Goal: Task Accomplishment & Management: Complete application form

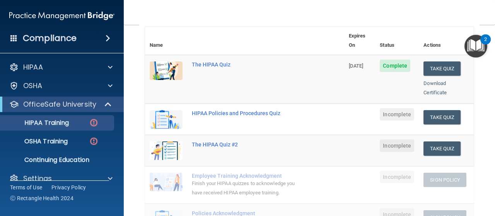
scroll to position [91, 0]
click at [443, 110] on button "Take Quiz" at bounding box center [442, 117] width 37 height 14
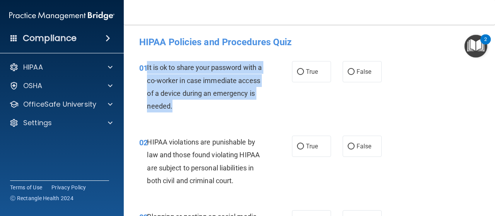
drag, startPoint x: 147, startPoint y: 67, endPoint x: 223, endPoint y: 115, distance: 89.6
click at [223, 115] on div "01 It is ok to share your password with a co-worker in case immediate access of…" at bounding box center [216, 88] width 176 height 55
copy span "It is ok to share your password with a co-worker in case immediate access of a …"
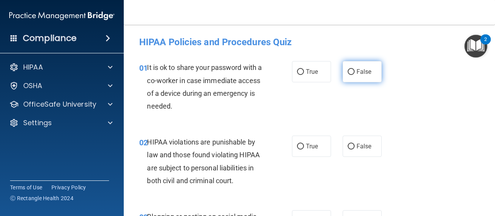
click at [361, 69] on span "False" at bounding box center [364, 71] width 15 height 7
click at [355, 69] on input "False" at bounding box center [351, 72] width 7 height 6
radio input "true"
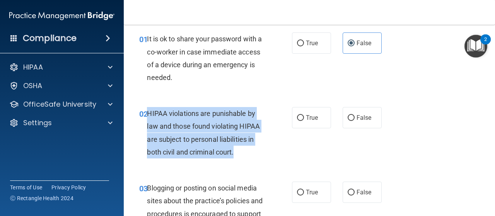
drag, startPoint x: 149, startPoint y: 113, endPoint x: 247, endPoint y: 152, distance: 105.6
click at [247, 152] on div "HIPAA violations are punishable by law and those found violating HIPAA are subj…" at bounding box center [208, 132] width 123 height 51
copy span "HIPAA violations are punishable by law and those found violating HIPAA are subj…"
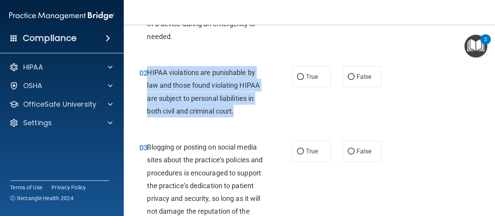
scroll to position [71, 0]
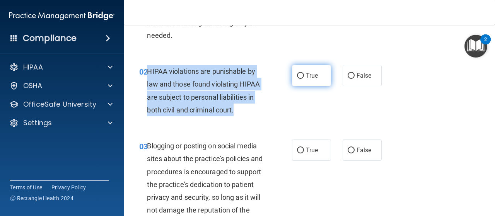
click at [300, 79] on input "True" at bounding box center [300, 76] width 7 height 6
radio input "true"
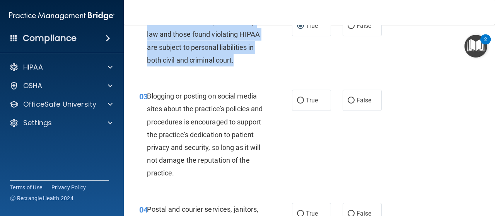
scroll to position [124, 0]
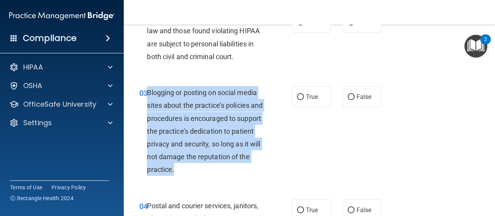
drag, startPoint x: 148, startPoint y: 92, endPoint x: 194, endPoint y: 171, distance: 91.2
click at [194, 171] on span "Blogging or posting on social media sites about the practice’s policies and pro…" at bounding box center [205, 131] width 116 height 85
copy span "Blogging or posting on social media sites about the practice’s policies and pro…"
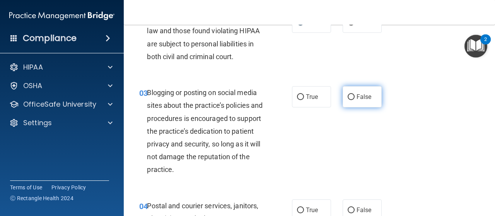
click at [357, 95] on span "False" at bounding box center [364, 96] width 15 height 7
click at [354, 95] on input "False" at bounding box center [351, 97] width 7 height 6
radio input "true"
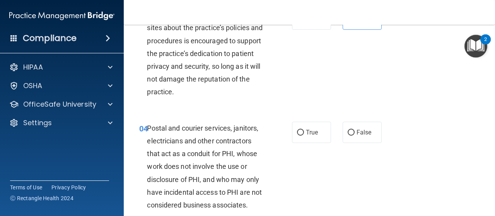
scroll to position [202, 0]
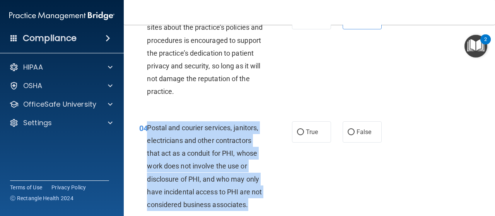
drag, startPoint x: 148, startPoint y: 125, endPoint x: 266, endPoint y: 211, distance: 146.1
click at [266, 211] on div "Postal and courier services, janitors, electricians and other contractors that …" at bounding box center [208, 167] width 123 height 90
copy span "Postal and courier services, janitors, electricians and other contractors that …"
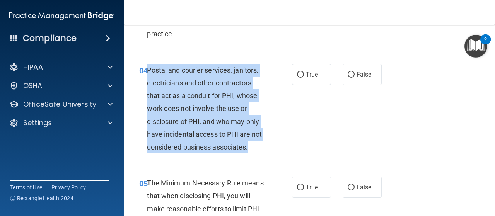
scroll to position [261, 0]
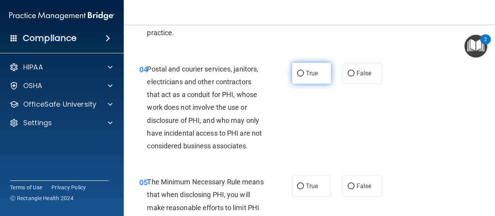
click at [292, 68] on label "True" at bounding box center [311, 73] width 39 height 21
click at [297, 71] on input "True" at bounding box center [300, 74] width 7 height 6
radio input "true"
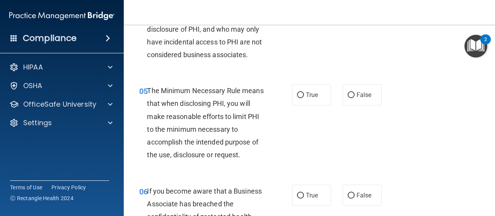
scroll to position [353, 0]
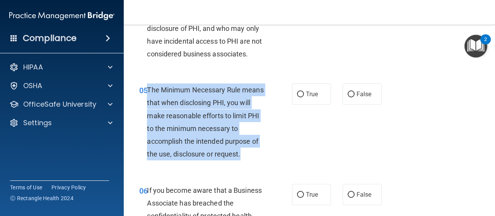
drag, startPoint x: 148, startPoint y: 89, endPoint x: 259, endPoint y: 161, distance: 131.8
click at [259, 161] on div "05 The Minimum Necessary Rule means that when disclosing PHI, you will make rea…" at bounding box center [216, 124] width 176 height 81
copy span "The Minimum Necessary Rule means that when disclosing PHI, you will make reason…"
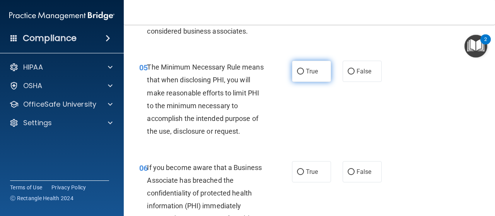
click at [296, 75] on label "True" at bounding box center [311, 71] width 39 height 21
click at [297, 75] on input "True" at bounding box center [300, 72] width 7 height 6
radio input "true"
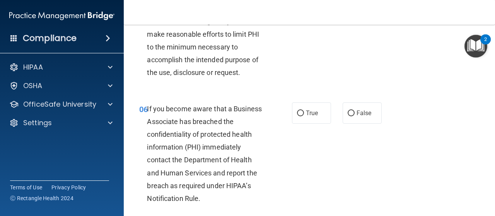
scroll to position [440, 0]
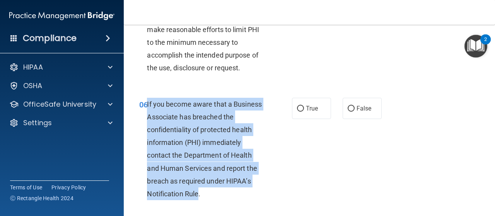
drag, startPoint x: 147, startPoint y: 101, endPoint x: 198, endPoint y: 197, distance: 108.7
click at [198, 197] on span "If you become aware that a Business Associate has breached the confidentiality …" at bounding box center [204, 149] width 115 height 98
copy span "If you become aware that a Business Associate has breached the confidentiality …"
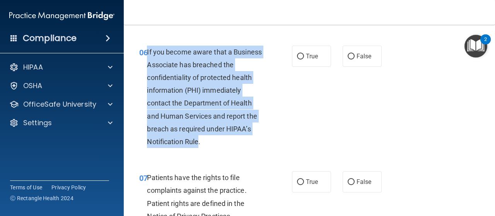
scroll to position [492, 0]
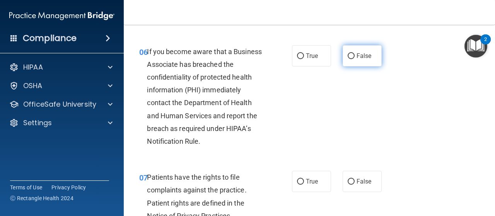
click at [362, 56] on span "False" at bounding box center [364, 55] width 15 height 7
click at [355, 56] on input "False" at bounding box center [351, 56] width 7 height 6
radio input "true"
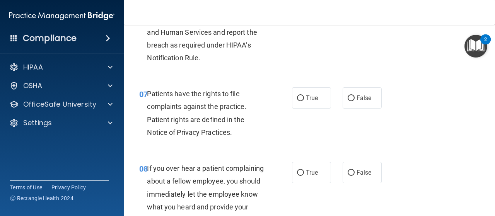
scroll to position [577, 0]
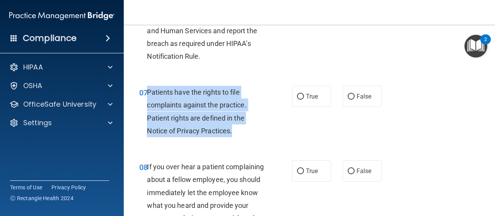
drag, startPoint x: 147, startPoint y: 92, endPoint x: 246, endPoint y: 131, distance: 106.4
click at [248, 133] on div "Patients have the rights to file complaints against the practice. Patient right…" at bounding box center [208, 111] width 123 height 51
copy span "Patients have the rights to file complaints against the practice. Patient right…"
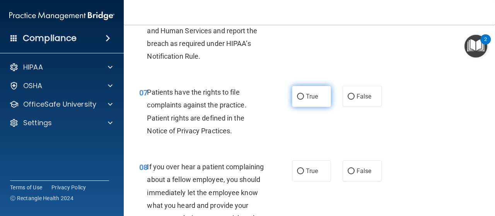
click at [309, 101] on label "True" at bounding box center [311, 96] width 39 height 21
click at [304, 100] on input "True" at bounding box center [300, 97] width 7 height 6
radio input "true"
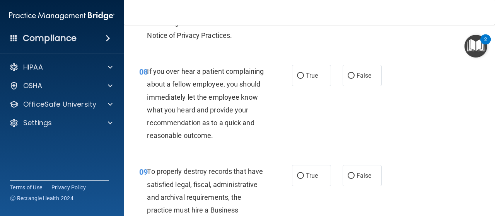
scroll to position [673, 0]
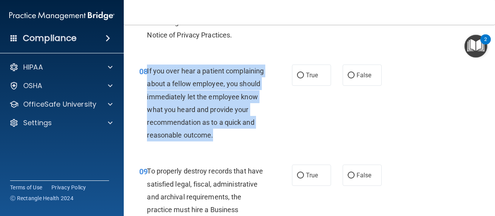
drag, startPoint x: 146, startPoint y: 68, endPoint x: 217, endPoint y: 154, distance: 111.9
click at [217, 146] on div "08 If you over hear a patient complaining about a fellow employee, you should i…" at bounding box center [216, 105] width 176 height 81
copy div "If you over hear a patient complaining about a fellow employee, you should imme…"
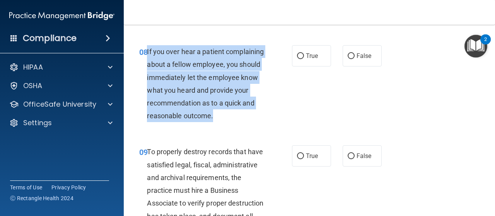
scroll to position [693, 0]
click at [235, 109] on div "If you over hear a patient complaining about a fellow employee, you should imme…" at bounding box center [208, 83] width 123 height 77
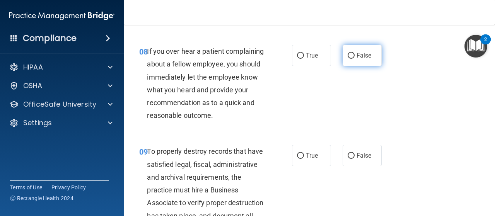
click at [372, 63] on label "False" at bounding box center [362, 55] width 39 height 21
click at [355, 59] on input "False" at bounding box center [351, 56] width 7 height 6
radio input "true"
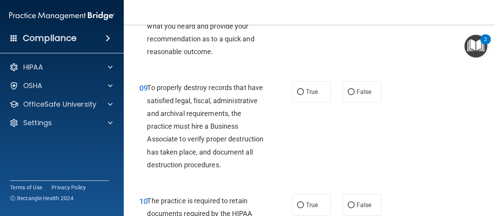
scroll to position [760, 0]
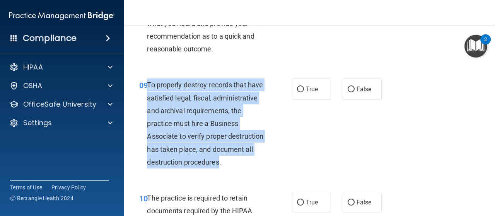
drag, startPoint x: 147, startPoint y: 99, endPoint x: 181, endPoint y: 192, distance: 99.4
click at [181, 169] on div "To properly destroy records that have satisfied legal, fiscal, administrative a…" at bounding box center [208, 124] width 123 height 90
copy span "To properly destroy records that have satisfied legal, fiscal, administrative a…"
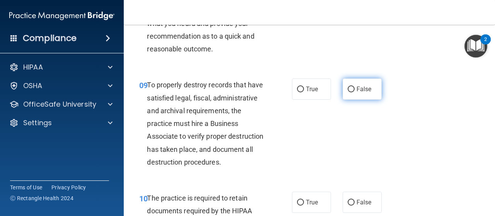
click at [353, 99] on label "False" at bounding box center [362, 89] width 39 height 21
click at [353, 92] on input "False" at bounding box center [351, 90] width 7 height 6
radio input "true"
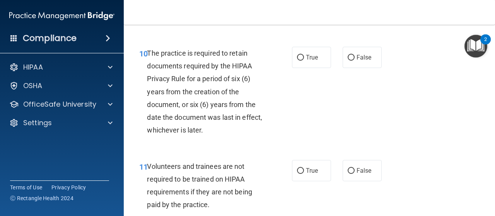
scroll to position [905, 0]
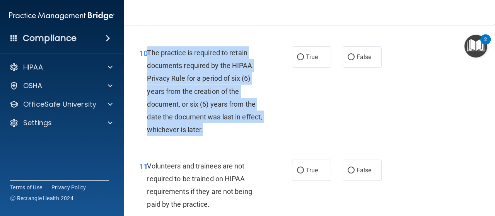
drag, startPoint x: 147, startPoint y: 76, endPoint x: 234, endPoint y: 160, distance: 120.7
click at [234, 137] on div "The practice is required to retain documents required by the HIPAA Privacy Rule…" at bounding box center [208, 91] width 123 height 90
copy span "The practice is required to retain documents required by the HIPAA Privacy Rule…"
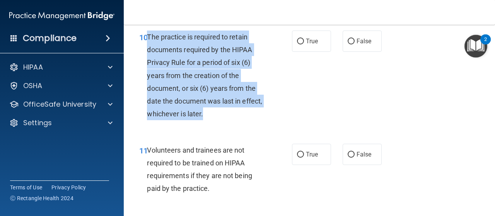
scroll to position [922, 0]
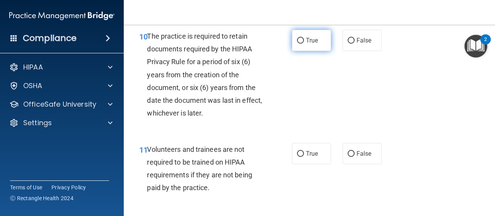
click at [300, 51] on label "True" at bounding box center [311, 40] width 39 height 21
click at [300, 44] on input "True" at bounding box center [300, 41] width 7 height 6
radio input "true"
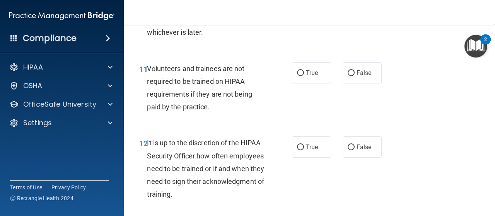
scroll to position [1021, 0]
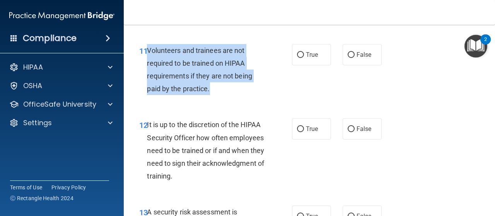
drag, startPoint x: 149, startPoint y: 78, endPoint x: 219, endPoint y: 114, distance: 78.9
click at [219, 96] on div "Volunteers and trainees are not required to be trained on HIPAA requirements if…" at bounding box center [208, 69] width 123 height 51
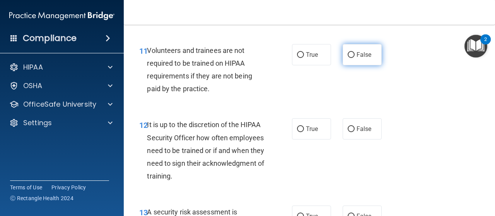
click at [344, 65] on label "False" at bounding box center [362, 54] width 39 height 21
click at [348, 58] on input "False" at bounding box center [351, 55] width 7 height 6
radio input "true"
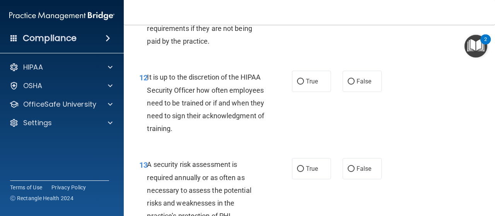
scroll to position [1069, 0]
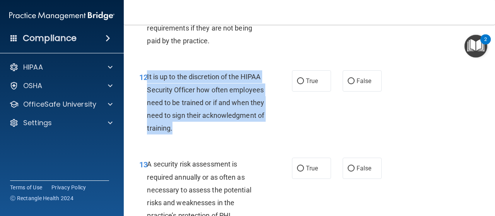
drag, startPoint x: 147, startPoint y: 102, endPoint x: 249, endPoint y: 155, distance: 115.3
click at [249, 135] on div "It is up to the discretion of the HIPAA Security Officer how often employees ne…" at bounding box center [208, 102] width 123 height 64
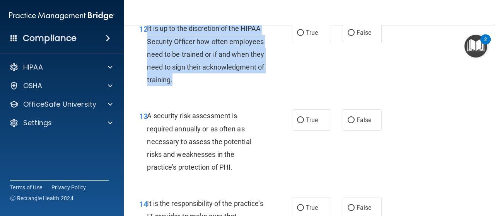
scroll to position [1120, 0]
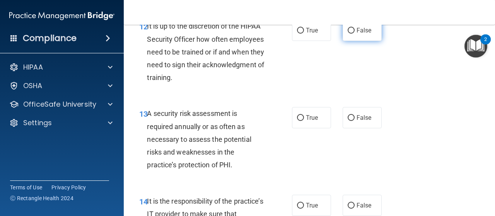
click at [349, 41] on label "False" at bounding box center [362, 30] width 39 height 21
click at [349, 34] on input "False" at bounding box center [351, 31] width 7 height 6
radio input "true"
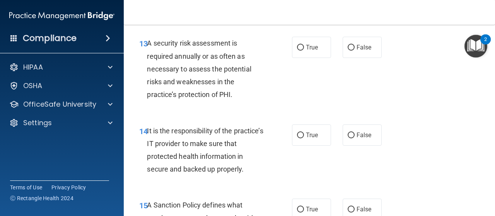
scroll to position [1190, 0]
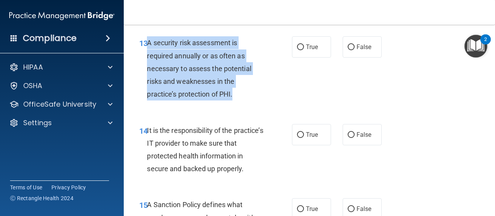
drag, startPoint x: 148, startPoint y: 69, endPoint x: 234, endPoint y: 130, distance: 105.5
click at [234, 104] on div "13 A security risk assessment is required annually or as often as necessary to …" at bounding box center [216, 70] width 176 height 68
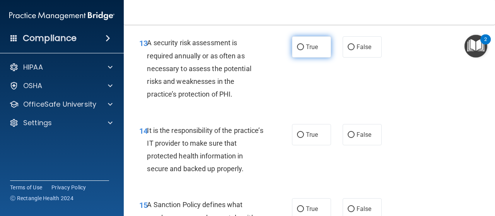
click at [308, 58] on label "True" at bounding box center [311, 46] width 39 height 21
click at [304, 50] on input "True" at bounding box center [300, 48] width 7 height 6
radio input "true"
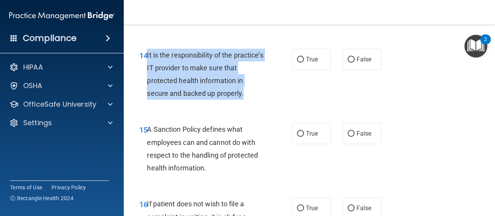
drag, startPoint x: 146, startPoint y: 79, endPoint x: 259, endPoint y: 115, distance: 117.9
click at [259, 104] on div "14 It is the responsibility of the practice’s IT provider to make sure that pro…" at bounding box center [216, 76] width 176 height 55
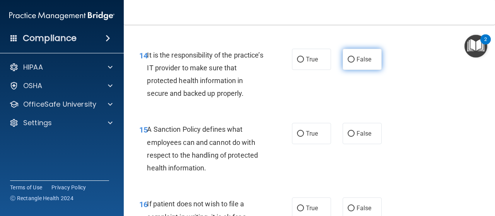
click at [365, 70] on label "False" at bounding box center [362, 59] width 39 height 21
click at [355, 63] on input "False" at bounding box center [351, 60] width 7 height 6
radio input "true"
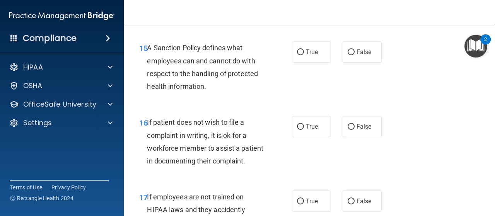
scroll to position [1348, 0]
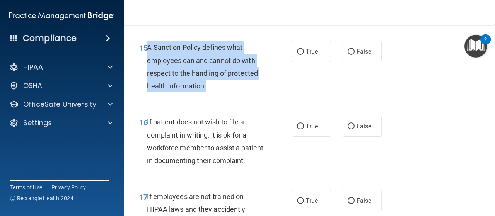
drag, startPoint x: 148, startPoint y: 73, endPoint x: 219, endPoint y: 112, distance: 81.0
click at [219, 92] on div "A Sanction Policy defines what employees can and cannot do with respect to the …" at bounding box center [208, 66] width 123 height 51
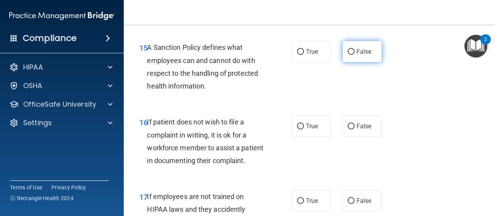
click at [366, 62] on label "False" at bounding box center [362, 51] width 39 height 21
click at [355, 55] on input "False" at bounding box center [351, 52] width 7 height 6
radio input "true"
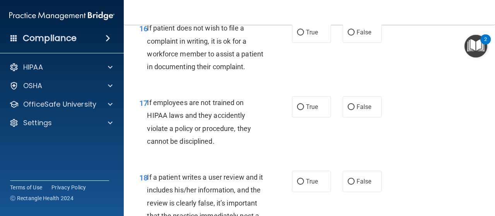
scroll to position [1443, 0]
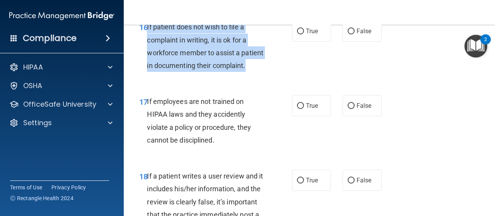
drag, startPoint x: 147, startPoint y: 54, endPoint x: 188, endPoint y: 104, distance: 65.2
click at [188, 72] on div "If patient does not wish to file a complaint in writing, it is ok for a workfor…" at bounding box center [208, 46] width 123 height 51
click at [202, 76] on div "16 If patient does not wish to file a complaint in writing, it is ok for a work…" at bounding box center [216, 48] width 176 height 55
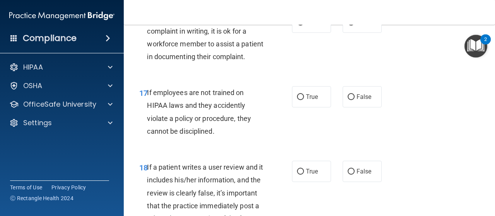
scroll to position [1452, 0]
click at [293, 33] on label "True" at bounding box center [311, 21] width 39 height 21
click at [297, 25] on input "True" at bounding box center [300, 22] width 7 height 6
radio input "true"
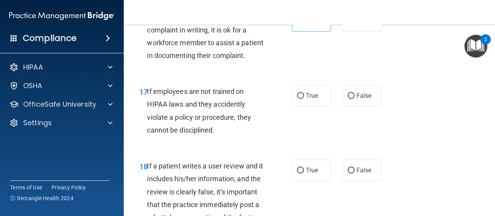
scroll to position [1526, 0]
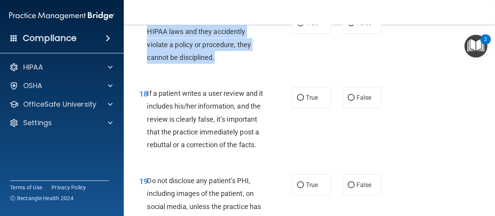
drag, startPoint x: 146, startPoint y: 58, endPoint x: 226, endPoint y: 98, distance: 89.3
click at [226, 68] on div "17 If employees are not trained on HIPAA laws and they accidently violate a pol…" at bounding box center [216, 39] width 176 height 55
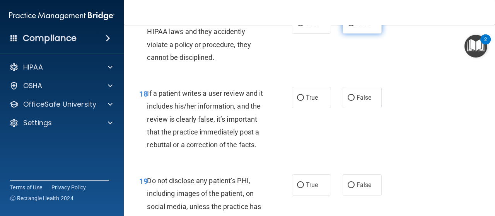
click at [361, 34] on label "False" at bounding box center [362, 22] width 39 height 21
click at [355, 26] on input "False" at bounding box center [351, 24] width 7 height 6
radio input "true"
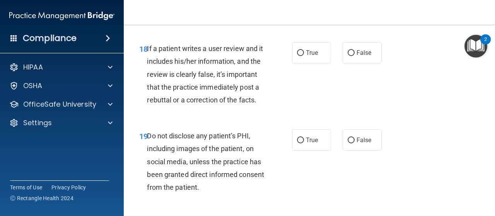
scroll to position [1571, 0]
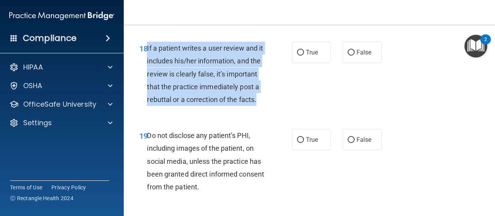
drag, startPoint x: 146, startPoint y: 84, endPoint x: 229, endPoint y: 149, distance: 104.7
click at [229, 110] on div "18 If a patient writes a user review and it includes his/her information, and t…" at bounding box center [216, 76] width 176 height 68
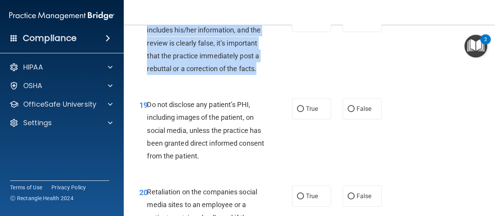
scroll to position [1607, 0]
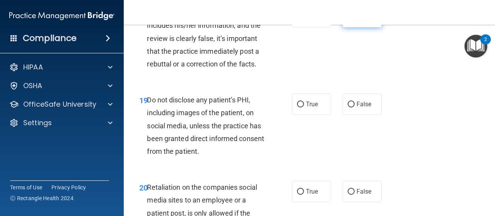
click at [362, 21] on span "False" at bounding box center [364, 16] width 15 height 7
click at [355, 20] on input "False" at bounding box center [351, 17] width 7 height 6
radio input "true"
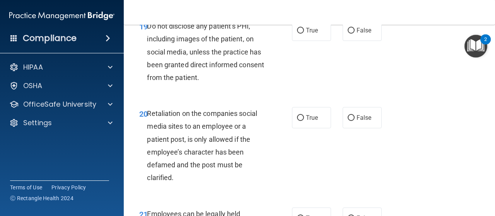
scroll to position [1684, 0]
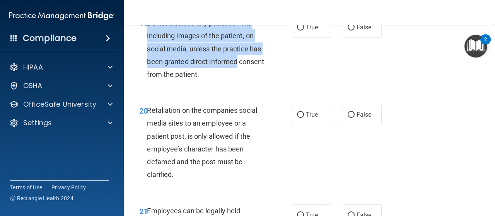
drag, startPoint x: 148, startPoint y: 74, endPoint x: 245, endPoint y: 120, distance: 107.2
click at [245, 81] on div "Do not disclose any patient’s PHI, including images of the patient, on social m…" at bounding box center [208, 49] width 123 height 64
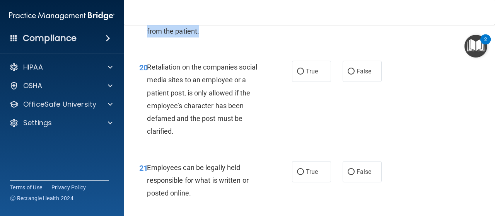
scroll to position [1728, 0]
radio input "true"
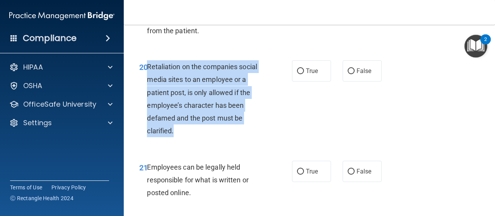
drag, startPoint x: 147, startPoint y: 119, endPoint x: 177, endPoint y: 183, distance: 71.3
click at [177, 137] on div "Retaliation on the companies social media sites to an employee or a patient pos…" at bounding box center [208, 98] width 123 height 77
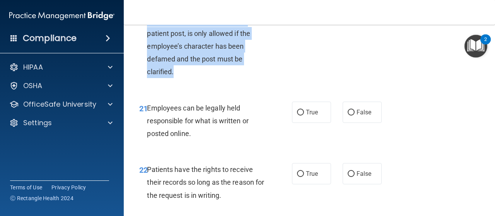
scroll to position [1788, 0]
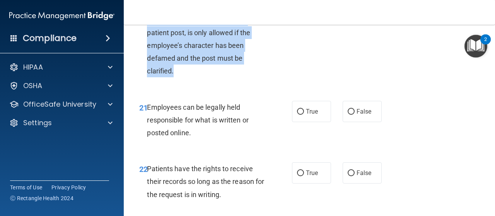
click at [275, 81] on div "20 Retaliation on the companies social media sites to an employee or a patient …" at bounding box center [216, 40] width 176 height 81
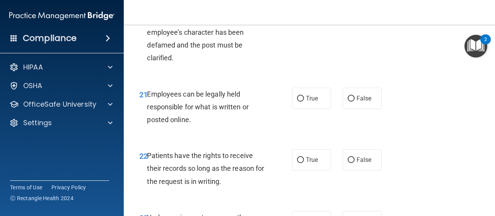
scroll to position [1800, 0]
radio input "true"
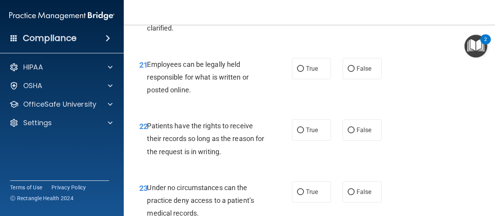
scroll to position [1831, 0]
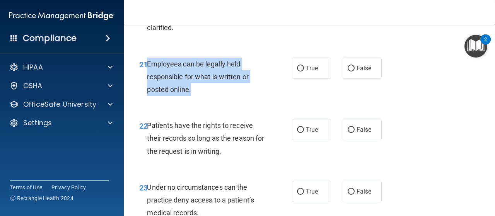
drag, startPoint x: 148, startPoint y: 114, endPoint x: 205, endPoint y: 140, distance: 62.7
click at [205, 96] on div "Employees can be legally held responsible for what is written or posted online." at bounding box center [208, 77] width 123 height 39
click at [300, 72] on input "True" at bounding box center [300, 69] width 7 height 6
radio input "true"
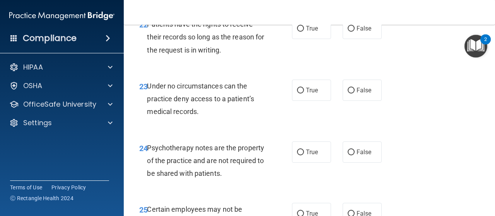
scroll to position [1898, 0]
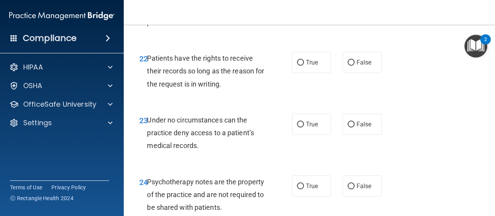
click at [187, 91] on div "Patients have the rights to receive their records so long as the reason for the…" at bounding box center [208, 71] width 123 height 39
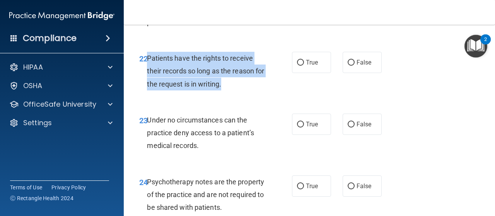
drag, startPoint x: 148, startPoint y: 110, endPoint x: 241, endPoint y: 138, distance: 97.9
click at [241, 91] on div "Patients have the rights to receive their records so long as the reason for the…" at bounding box center [208, 71] width 123 height 39
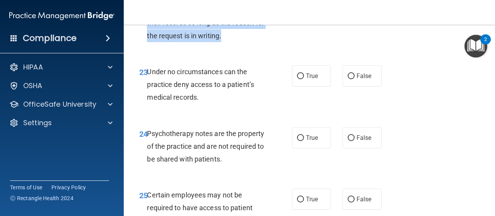
scroll to position [1947, 0]
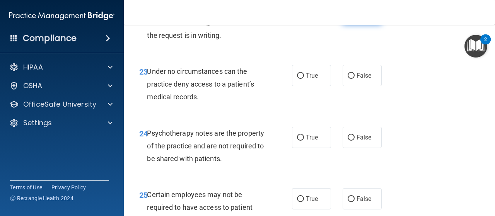
click at [360, 17] on span "False" at bounding box center [364, 13] width 15 height 7
click at [355, 17] on input "False" at bounding box center [351, 14] width 7 height 6
radio input "true"
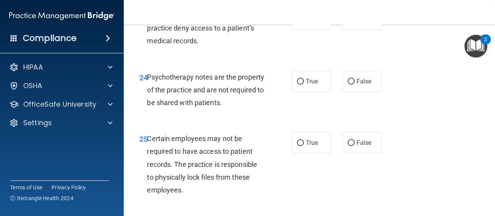
scroll to position [2004, 0]
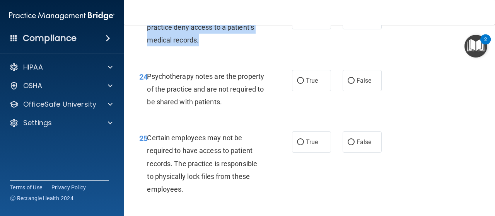
drag, startPoint x: 148, startPoint y: 66, endPoint x: 202, endPoint y: 94, distance: 60.9
click at [202, 47] on div "Under no circumstances can the practice deny access to a patient’s medical reco…" at bounding box center [208, 27] width 123 height 39
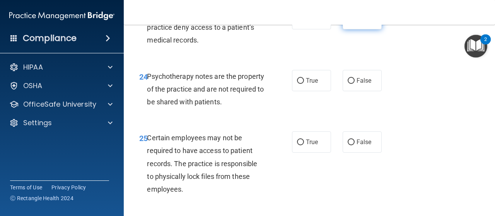
click at [352, 29] on label "False" at bounding box center [362, 18] width 39 height 21
click at [352, 22] on input "False" at bounding box center [351, 19] width 7 height 6
radio input "true"
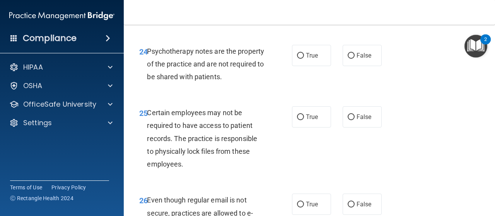
scroll to position [2033, 0]
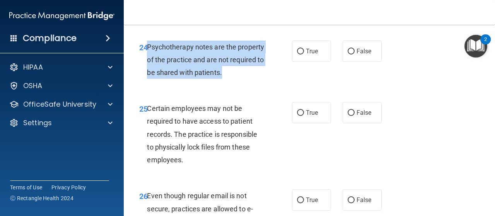
drag, startPoint x: 148, startPoint y: 97, endPoint x: 259, endPoint y: 134, distance: 117.4
click at [259, 83] on div "24 Psychotherapy notes are the property of the practice and are not required to…" at bounding box center [216, 62] width 176 height 43
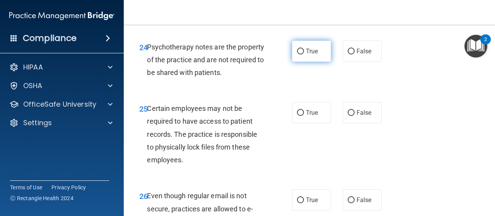
click at [306, 55] on span "True" at bounding box center [312, 51] width 12 height 7
click at [304, 55] on input "True" at bounding box center [300, 52] width 7 height 6
radio input "true"
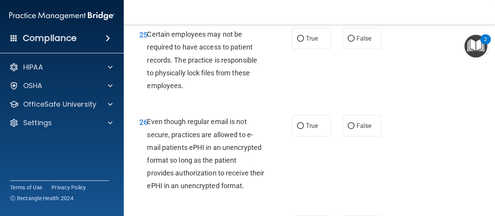
scroll to position [2115, 0]
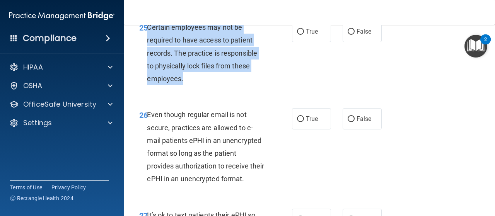
drag, startPoint x: 148, startPoint y: 79, endPoint x: 185, endPoint y: 128, distance: 60.8
click at [185, 85] on div "Certain employees may not be required to have access to patient records. The pr…" at bounding box center [208, 53] width 123 height 64
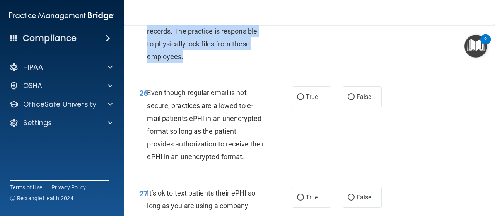
scroll to position [2138, 0]
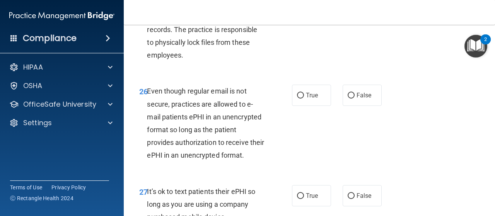
click at [302, 19] on label "True" at bounding box center [311, 7] width 39 height 21
click at [302, 11] on input "True" at bounding box center [300, 8] width 7 height 6
radio input "true"
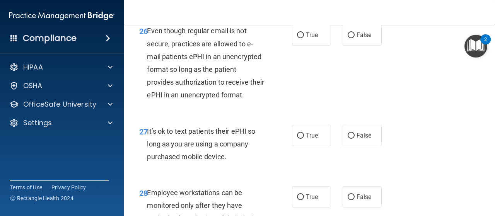
scroll to position [2202, 0]
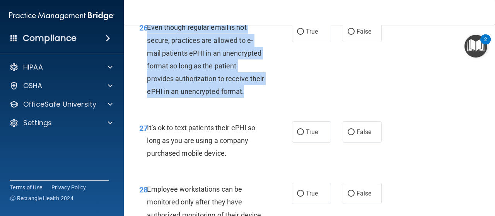
drag, startPoint x: 148, startPoint y: 79, endPoint x: 265, endPoint y: 149, distance: 136.7
click at [265, 98] on div "Even though regular email is not secure, practices are allowed to e-mail patien…" at bounding box center [208, 59] width 123 height 77
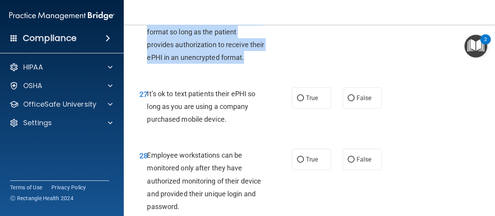
scroll to position [2235, 0]
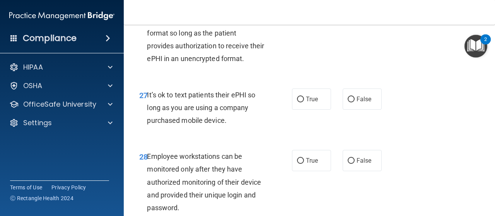
radio input "true"
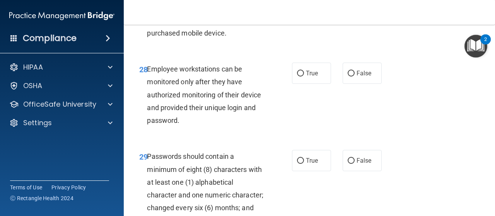
scroll to position [2323, 0]
drag, startPoint x: 146, startPoint y: 57, endPoint x: 243, endPoint y: 90, distance: 102.3
click at [243, 43] on div "27 It’s ok to text patients their ePHI so long as you are using a company purch…" at bounding box center [216, 22] width 176 height 43
click at [367, 15] on span "False" at bounding box center [364, 11] width 15 height 7
click at [355, 15] on input "False" at bounding box center [351, 12] width 7 height 6
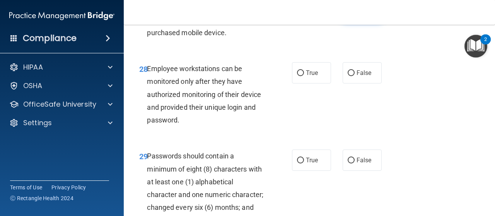
radio input "true"
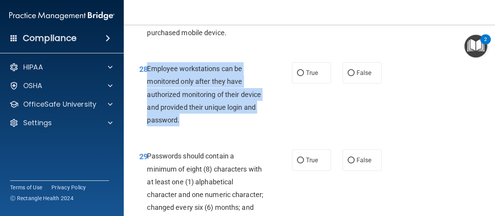
drag, startPoint x: 147, startPoint y: 120, endPoint x: 181, endPoint y: 171, distance: 60.5
click at [181, 127] on div "Employee workstations can be monitored only after they have authorized monitori…" at bounding box center [208, 94] width 123 height 64
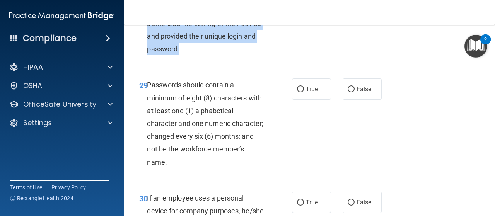
scroll to position [2391, 0]
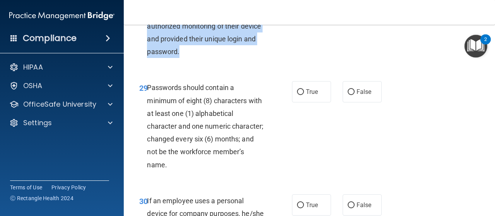
click at [221, 58] on div "Employee workstations can be monitored only after they have authorized monitori…" at bounding box center [208, 26] width 123 height 64
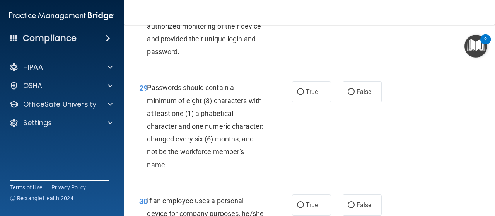
click at [363, 15] on label "False" at bounding box center [362, 4] width 39 height 21
click at [355, 8] on input "False" at bounding box center [351, 5] width 7 height 6
radio input "true"
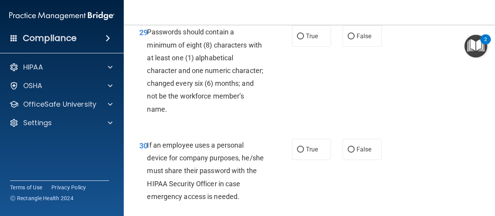
scroll to position [2448, 0]
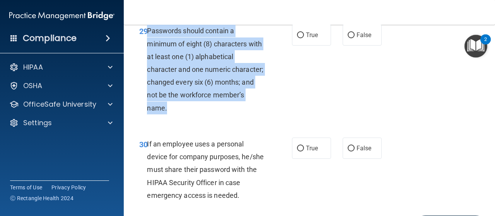
drag, startPoint x: 147, startPoint y: 80, endPoint x: 215, endPoint y: 170, distance: 112.4
click at [215, 118] on div "29 Passwords should contain a minimum of eight (8) characters with at least one…" at bounding box center [216, 71] width 176 height 94
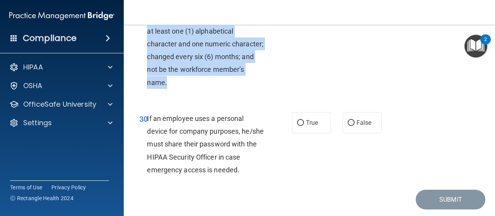
scroll to position [2475, 0]
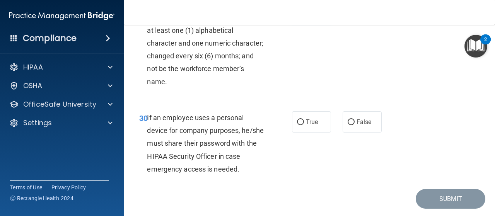
click at [299, 19] on label "True" at bounding box center [311, 8] width 39 height 21
click at [299, 12] on input "True" at bounding box center [300, 9] width 7 height 6
radio input "true"
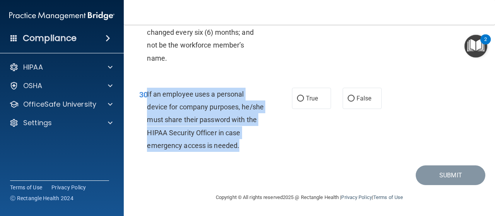
drag, startPoint x: 147, startPoint y: 106, endPoint x: 265, endPoint y: 162, distance: 130.7
click at [265, 152] on div "If an employee uses a personal device for company purposes, he/she must share t…" at bounding box center [208, 120] width 123 height 64
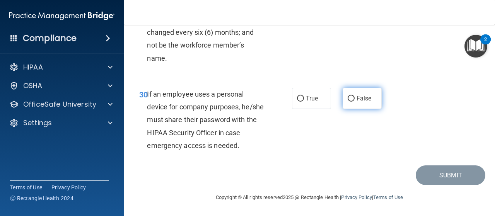
click at [343, 108] on label "False" at bounding box center [362, 98] width 39 height 21
click at [348, 102] on input "False" at bounding box center [351, 99] width 7 height 6
radio input "true"
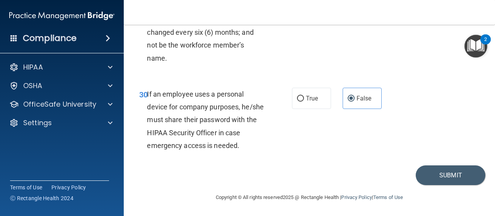
scroll to position [2549, 0]
click at [435, 179] on button "Submit" at bounding box center [451, 176] width 70 height 20
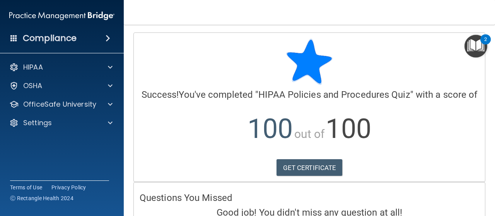
scroll to position [53, 0]
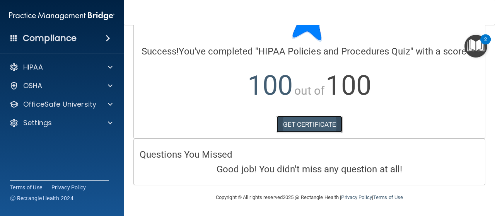
click at [302, 123] on link "GET CERTIFICATE" at bounding box center [310, 124] width 66 height 17
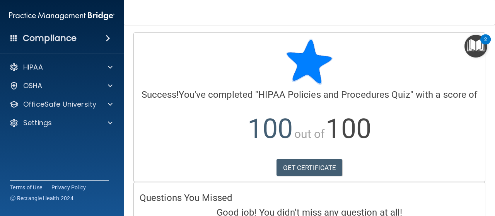
click at [471, 51] on img "Open Resource Center, 2 new notifications" at bounding box center [476, 46] width 23 height 23
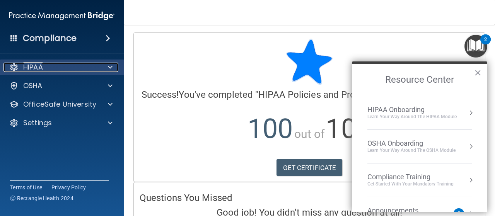
click at [111, 63] on span at bounding box center [110, 67] width 5 height 9
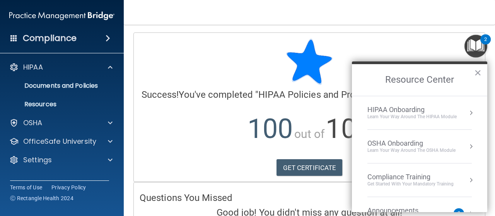
click at [424, 114] on div "Learn Your Way around the HIPAA module" at bounding box center [412, 117] width 89 height 7
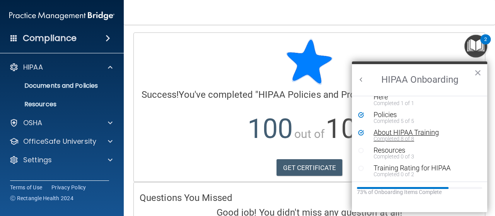
scroll to position [16, 0]
click at [408, 132] on div "About HIPAA Training" at bounding box center [423, 132] width 98 height 7
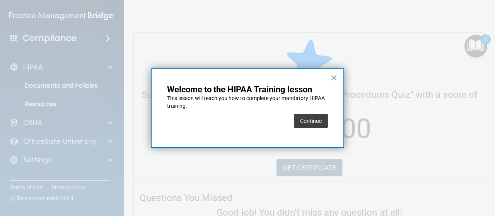
click at [333, 80] on button "×" at bounding box center [334, 78] width 7 height 12
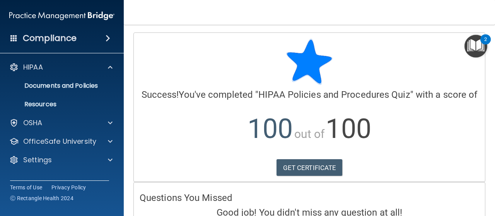
scroll to position [53, 0]
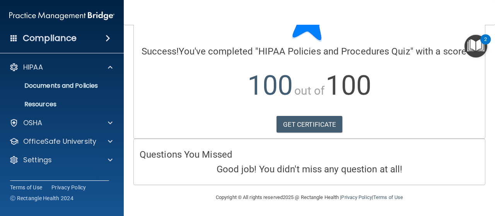
click at [471, 45] on img "Open Resource Center, 2 new notifications" at bounding box center [476, 46] width 23 height 23
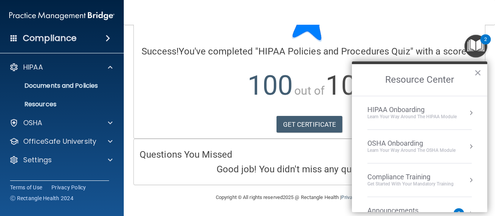
click at [410, 111] on div "HIPAA Onboarding" at bounding box center [412, 110] width 89 height 9
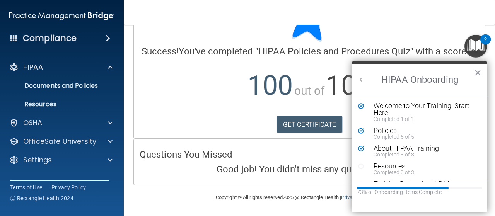
scroll to position [16, 0]
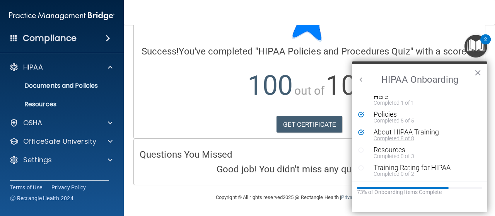
click at [417, 133] on div "About HIPAA Training" at bounding box center [423, 132] width 98 height 7
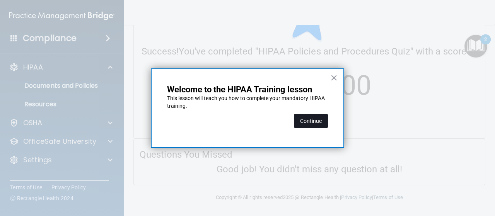
click at [308, 120] on button "Continue" at bounding box center [311, 121] width 34 height 14
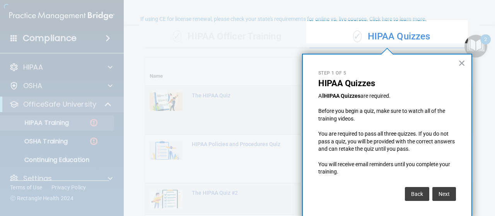
scroll to position [5, 0]
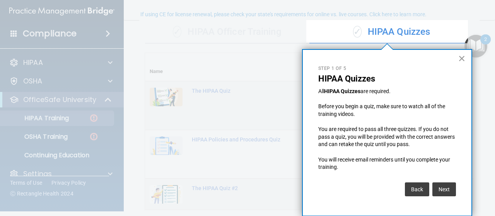
click at [460, 60] on button "×" at bounding box center [462, 58] width 7 height 12
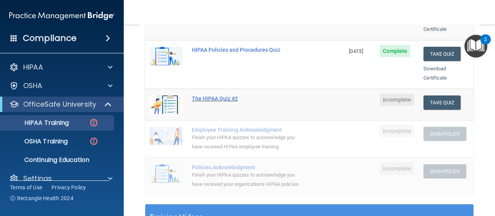
scroll to position [154, 0]
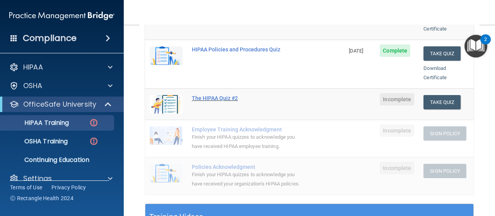
click at [213, 95] on div "The HIPAA Quiz #2" at bounding box center [249, 98] width 114 height 6
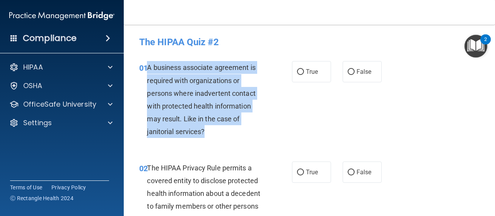
drag, startPoint x: 147, startPoint y: 67, endPoint x: 209, endPoint y: 134, distance: 90.7
click at [209, 134] on div "A business associate agreement is required with organizations or persons where …" at bounding box center [208, 99] width 123 height 77
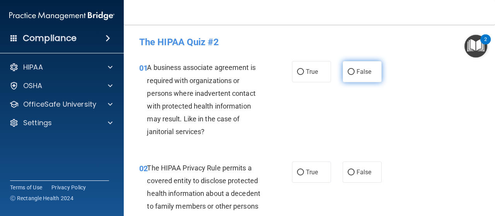
click at [358, 71] on span "False" at bounding box center [364, 71] width 15 height 7
click at [355, 71] on input "False" at bounding box center [351, 72] width 7 height 6
radio input "true"
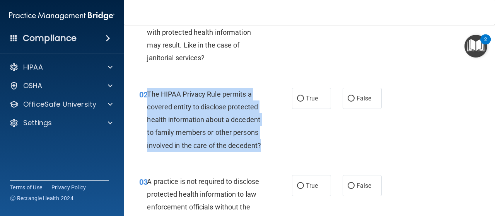
drag, startPoint x: 148, startPoint y: 92, endPoint x: 264, endPoint y: 144, distance: 127.0
click at [264, 144] on div "The HIPAA Privacy Rule permits a covered entity to disclose protected health in…" at bounding box center [208, 120] width 123 height 64
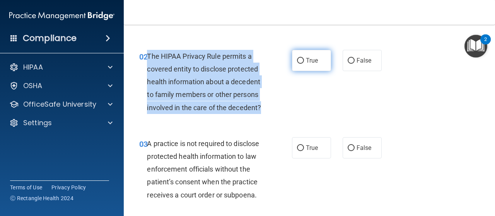
click at [297, 58] on input "True" at bounding box center [300, 61] width 7 height 6
radio input "true"
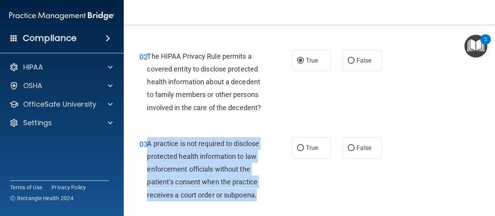
drag, startPoint x: 147, startPoint y: 144, endPoint x: 263, endPoint y: 197, distance: 127.6
click at [263, 197] on div "A practice is not required to disclose protected health information to law enfo…" at bounding box center [208, 169] width 123 height 64
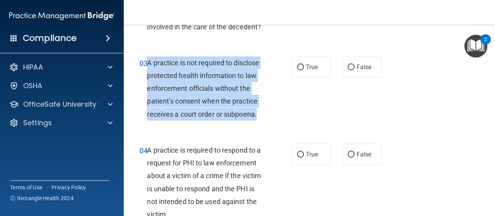
scroll to position [192, 0]
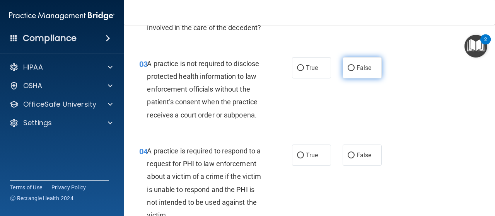
click at [357, 60] on label "False" at bounding box center [362, 67] width 39 height 21
click at [355, 65] on input "False" at bounding box center [351, 68] width 7 height 6
radio input "true"
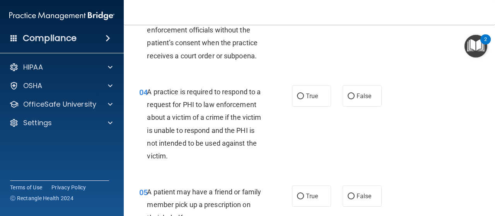
scroll to position [252, 0]
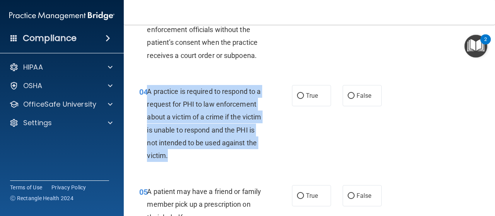
drag, startPoint x: 147, startPoint y: 92, endPoint x: 227, endPoint y: 162, distance: 105.8
click at [227, 162] on div "A practice is required to respond to a request for PHI to law enforcement about…" at bounding box center [208, 123] width 123 height 77
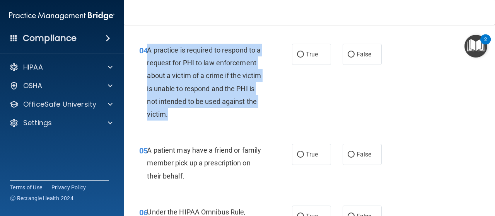
scroll to position [296, 0]
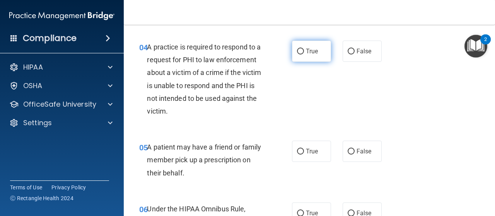
click at [308, 55] on label "True" at bounding box center [311, 51] width 39 height 21
click at [304, 55] on input "True" at bounding box center [300, 52] width 7 height 6
radio input "true"
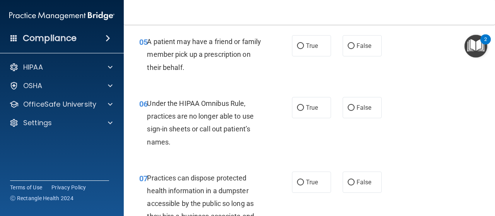
scroll to position [402, 0]
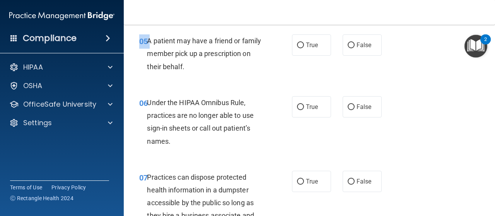
drag, startPoint x: 147, startPoint y: 41, endPoint x: 188, endPoint y: 84, distance: 59.1
click at [188, 84] on div "05 A patient may have a friend or family member pick up a prescription on their…" at bounding box center [310, 56] width 352 height 62
click at [163, 40] on span "A patient may have a friend or family member pick up a prescription on their be…" at bounding box center [204, 54] width 114 height 34
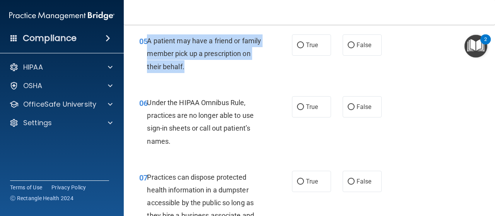
drag, startPoint x: 149, startPoint y: 42, endPoint x: 185, endPoint y: 70, distance: 45.6
click at [185, 70] on div "A patient may have a friend or family member pick up a prescription on their be…" at bounding box center [208, 53] width 123 height 39
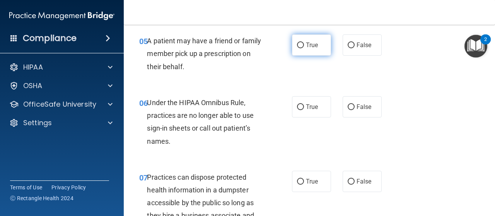
click at [293, 45] on label "True" at bounding box center [311, 44] width 39 height 21
click at [297, 45] on input "True" at bounding box center [300, 46] width 7 height 6
radio input "true"
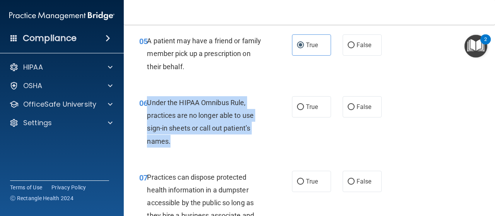
drag, startPoint x: 148, startPoint y: 104, endPoint x: 172, endPoint y: 140, distance: 43.7
click at [172, 140] on div "Under the HIPAA Omnibus Rule, practices are no longer able to use sign-in sheet…" at bounding box center [208, 121] width 123 height 51
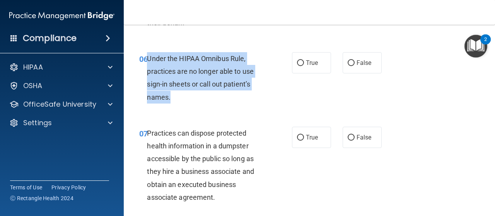
scroll to position [447, 0]
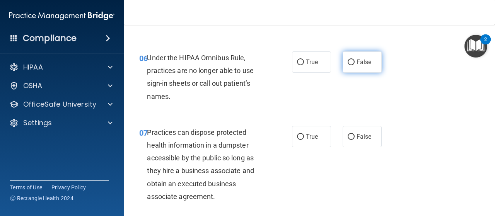
click at [357, 62] on span "False" at bounding box center [364, 61] width 15 height 7
click at [354, 62] on input "False" at bounding box center [351, 63] width 7 height 6
radio input "true"
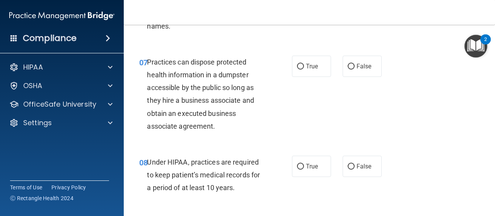
scroll to position [520, 0]
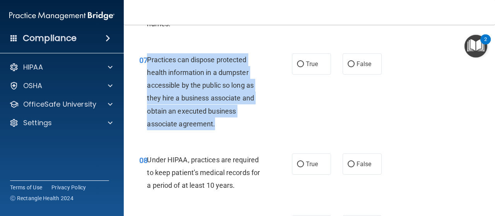
drag, startPoint x: 149, startPoint y: 57, endPoint x: 219, endPoint y: 125, distance: 98.0
click at [219, 125] on div "Practices can dispose protected health information in a dumpster accessible by …" at bounding box center [208, 91] width 123 height 77
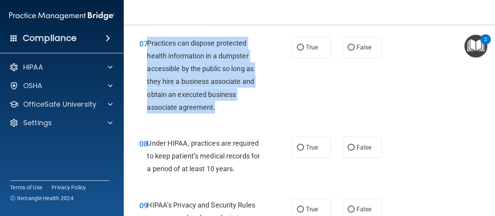
scroll to position [538, 0]
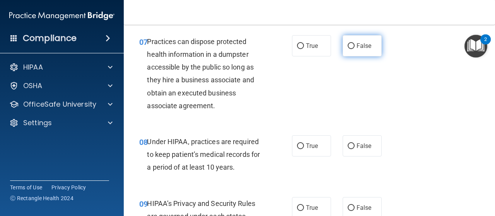
click at [351, 51] on label "False" at bounding box center [362, 45] width 39 height 21
click at [351, 49] on input "False" at bounding box center [351, 46] width 7 height 6
radio input "true"
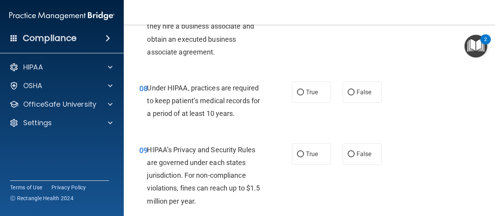
scroll to position [599, 0]
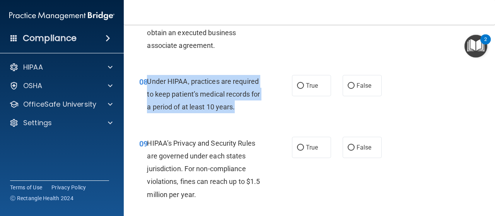
drag, startPoint x: 148, startPoint y: 83, endPoint x: 240, endPoint y: 105, distance: 94.4
click at [240, 105] on div "Under HIPAA, practices are required to keep patient’s medical records for a per…" at bounding box center [208, 94] width 123 height 39
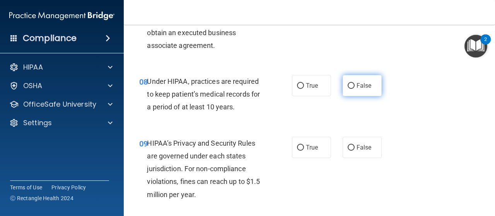
click at [364, 85] on span "False" at bounding box center [364, 85] width 15 height 7
click at [355, 85] on input "False" at bounding box center [351, 86] width 7 height 6
radio input "true"
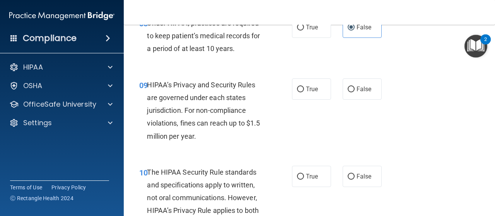
scroll to position [683, 0]
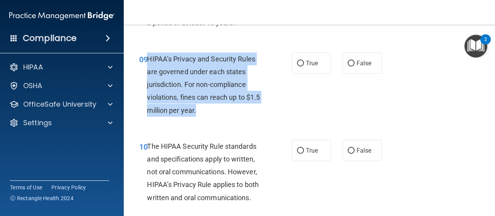
drag, startPoint x: 147, startPoint y: 57, endPoint x: 200, endPoint y: 112, distance: 75.8
click at [200, 112] on div "HIPAA’s Privacy and Security Rules are governed under each states jurisdiction.…" at bounding box center [208, 85] width 123 height 64
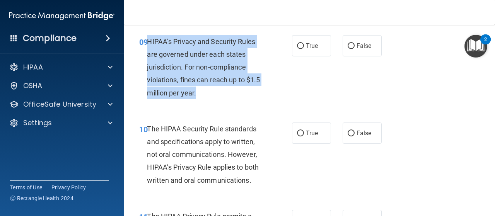
scroll to position [701, 0]
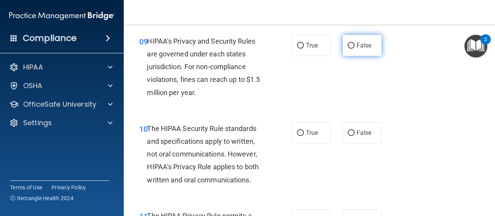
click at [360, 43] on span "False" at bounding box center [364, 45] width 15 height 7
click at [355, 43] on input "False" at bounding box center [351, 46] width 7 height 6
radio input "true"
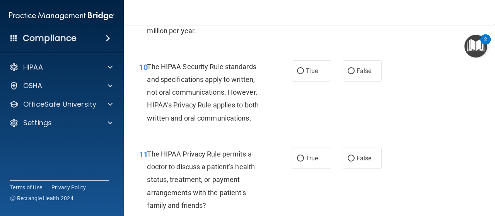
scroll to position [764, 0]
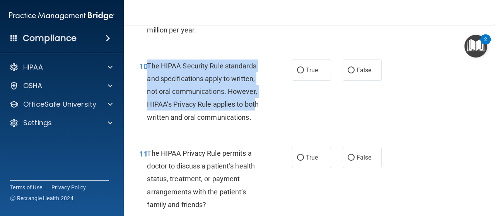
drag, startPoint x: 149, startPoint y: 62, endPoint x: 256, endPoint y: 108, distance: 117.2
click at [256, 108] on span "The HIPAA Security Rule standards and specifications apply to written, not oral…" at bounding box center [203, 92] width 112 height 60
click at [156, 64] on span "The HIPAA Security Rule standards and specifications apply to written, not oral…" at bounding box center [203, 92] width 112 height 60
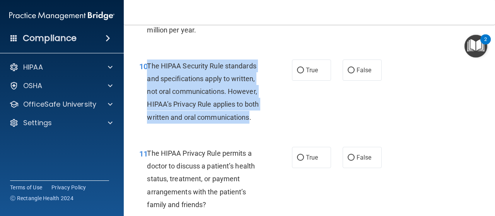
drag, startPoint x: 149, startPoint y: 65, endPoint x: 250, endPoint y: 116, distance: 114.1
click at [250, 116] on span "The HIPAA Security Rule standards and specifications apply to written, not oral…" at bounding box center [203, 92] width 112 height 60
click at [300, 71] on input "True" at bounding box center [300, 71] width 7 height 6
radio input "true"
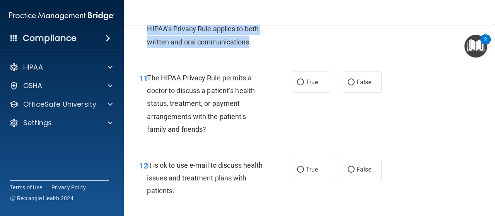
scroll to position [851, 0]
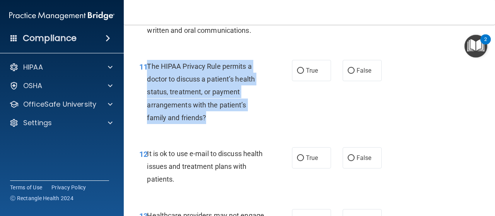
drag, startPoint x: 149, startPoint y: 66, endPoint x: 222, endPoint y: 119, distance: 90.7
click at [222, 119] on div "The HIPAA Privacy Rule permits a doctor to discuss a patient’s health status, t…" at bounding box center [208, 92] width 123 height 64
click at [297, 72] on input "True" at bounding box center [300, 71] width 7 height 6
radio input "true"
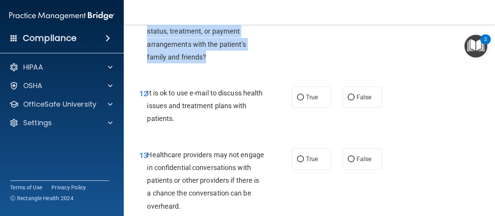
scroll to position [919, 0]
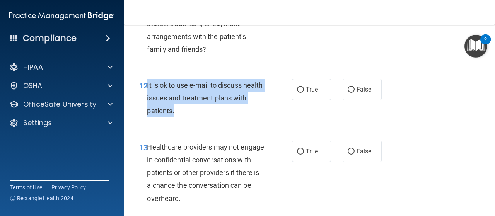
drag, startPoint x: 147, startPoint y: 86, endPoint x: 206, endPoint y: 117, distance: 66.1
click at [206, 117] on div "12 It is ok to use e-mail to discuss health issues and treatment plans with pat…" at bounding box center [216, 100] width 176 height 43
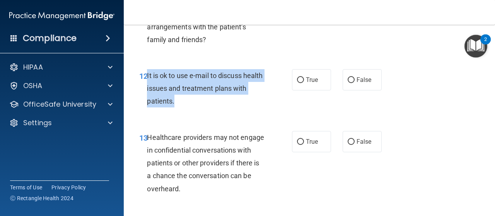
scroll to position [930, 0]
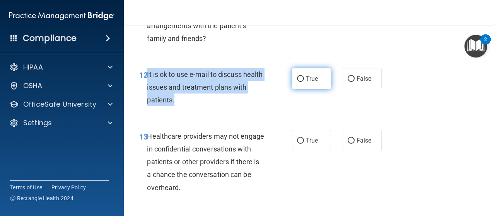
click at [297, 77] on input "True" at bounding box center [300, 79] width 7 height 6
radio input "true"
click at [196, 99] on div "It is ok to use e-mail to discuss health issues and treatment plans with patien…" at bounding box center [208, 87] width 123 height 39
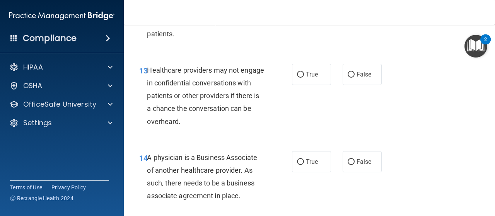
scroll to position [997, 0]
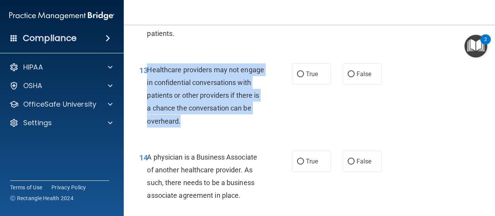
drag, startPoint x: 149, startPoint y: 69, endPoint x: 217, endPoint y: 121, distance: 86.2
click at [217, 121] on div "Healthcare providers may not engage in confidential conversations with patients…" at bounding box center [208, 95] width 123 height 64
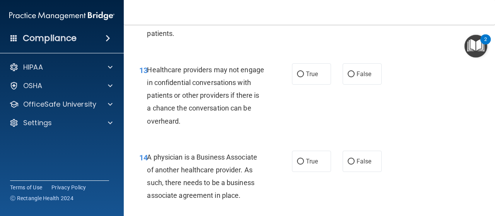
click at [350, 57] on div "13 Healthcare providers may not engage in confidential conversations with patie…" at bounding box center [310, 97] width 352 height 87
click at [359, 80] on label "False" at bounding box center [362, 73] width 39 height 21
click at [355, 77] on input "False" at bounding box center [351, 75] width 7 height 6
radio input "true"
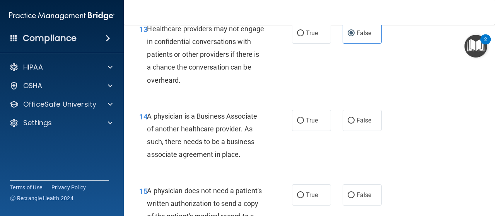
scroll to position [1038, 0]
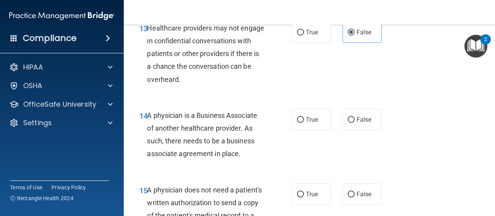
drag, startPoint x: 147, startPoint y: 113, endPoint x: 248, endPoint y: 155, distance: 109.3
click at [248, 155] on div "A physician is a Business Associate of another healthcare provider. As such, th…" at bounding box center [208, 134] width 123 height 51
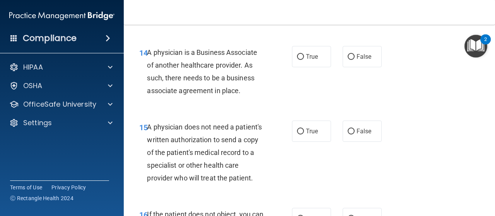
scroll to position [1110, 0]
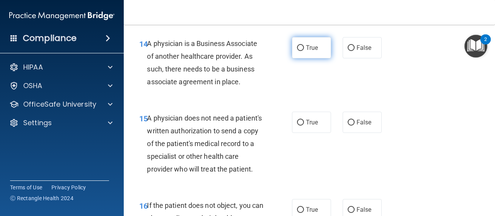
click at [302, 47] on label "True" at bounding box center [311, 47] width 39 height 21
click at [302, 47] on input "True" at bounding box center [300, 48] width 7 height 6
radio input "true"
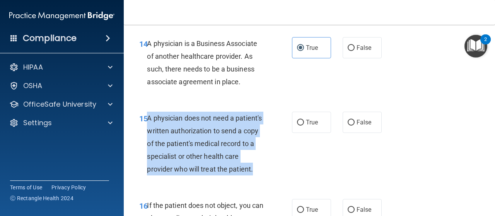
drag, startPoint x: 148, startPoint y: 116, endPoint x: 178, endPoint y: 176, distance: 67.8
click at [178, 176] on div "A physician does not need a patient's written authorization to send a copy of t…" at bounding box center [208, 144] width 123 height 64
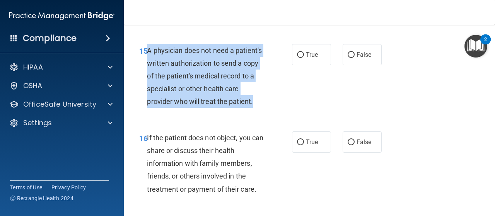
scroll to position [1189, 0]
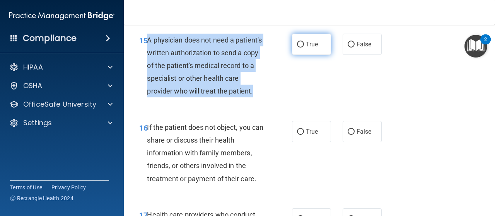
click at [298, 42] on input "True" at bounding box center [300, 45] width 7 height 6
radio input "true"
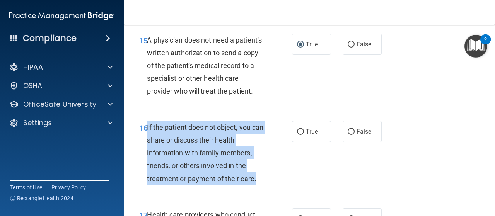
drag, startPoint x: 147, startPoint y: 141, endPoint x: 273, endPoint y: 188, distance: 134.3
click at [273, 188] on div "16 If the patient does not object, you can share or discuss their health inform…" at bounding box center [216, 155] width 176 height 68
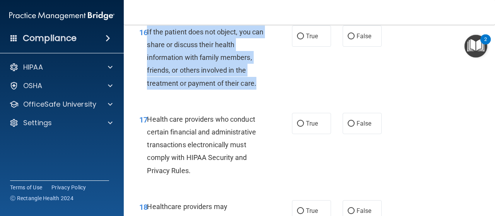
scroll to position [1282, 0]
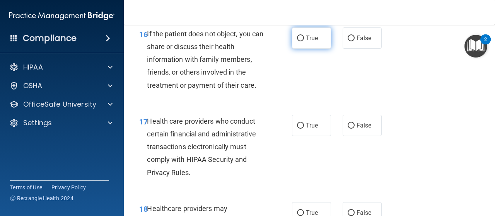
click at [305, 49] on label "True" at bounding box center [311, 37] width 39 height 21
click at [304, 41] on input "True" at bounding box center [300, 39] width 7 height 6
radio input "true"
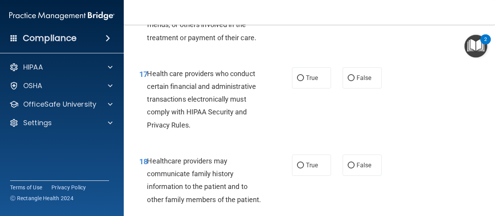
scroll to position [1330, 0]
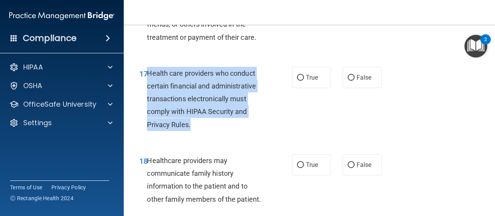
drag, startPoint x: 148, startPoint y: 84, endPoint x: 210, endPoint y: 143, distance: 85.4
click at [210, 131] on div "Health care providers who conduct certain financial and administrative transact…" at bounding box center [208, 99] width 123 height 64
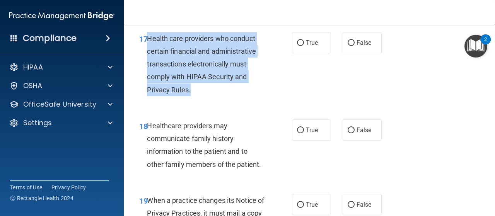
scroll to position [1370, 0]
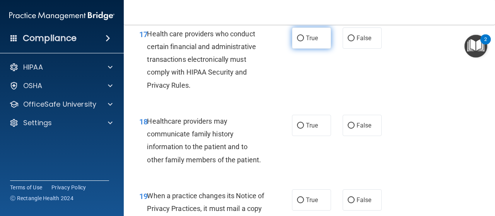
click at [307, 42] on label "True" at bounding box center [311, 37] width 39 height 21
click at [304, 41] on input "True" at bounding box center [300, 39] width 7 height 6
radio input "true"
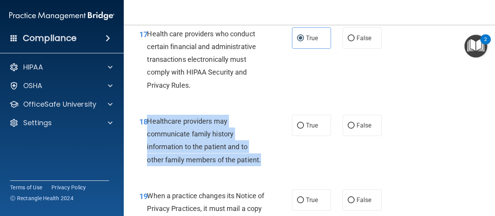
drag, startPoint x: 147, startPoint y: 134, endPoint x: 275, endPoint y: 171, distance: 132.6
click at [275, 170] on div "18 Healthcare providers may communicate family history information to the patie…" at bounding box center [216, 142] width 176 height 55
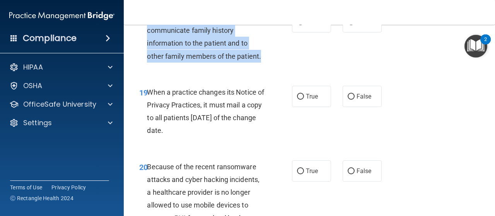
scroll to position [1474, 0]
click at [300, 25] on input "True" at bounding box center [300, 22] width 7 height 6
radio input "true"
drag, startPoint x: 147, startPoint y: 103, endPoint x: 210, endPoint y: 145, distance: 75.5
click at [210, 137] on div "When a practice changes its Notice of Privacy Practices, it must mail a copy to…" at bounding box center [208, 111] width 123 height 51
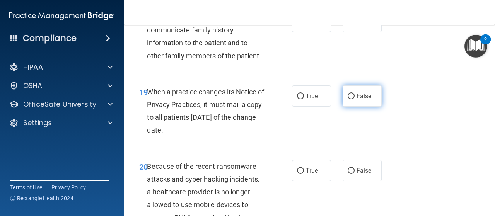
click at [363, 107] on label "False" at bounding box center [362, 96] width 39 height 21
click at [355, 99] on input "False" at bounding box center [351, 97] width 7 height 6
radio input "true"
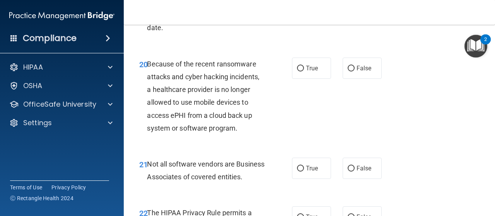
scroll to position [1577, 0]
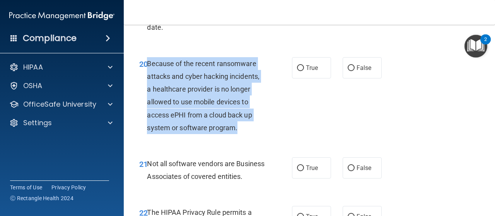
drag, startPoint x: 148, startPoint y: 76, endPoint x: 240, endPoint y: 149, distance: 117.1
click at [240, 138] on div "20 Because of the recent ransomware attacks and cyber hacking incidents, a heal…" at bounding box center [216, 97] width 176 height 81
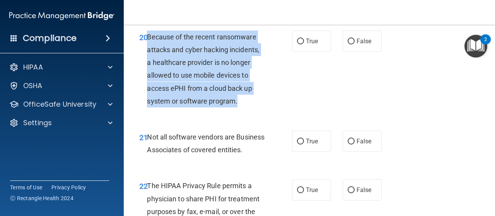
scroll to position [1604, 0]
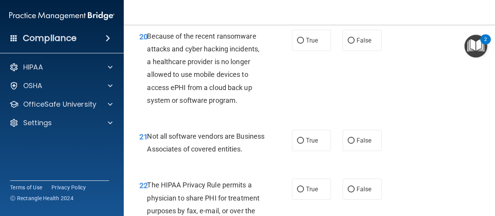
click at [378, 51] on div "True False" at bounding box center [339, 40] width 94 height 21
click at [371, 51] on label "False" at bounding box center [362, 40] width 39 height 21
click at [355, 44] on input "False" at bounding box center [351, 41] width 7 height 6
radio input "true"
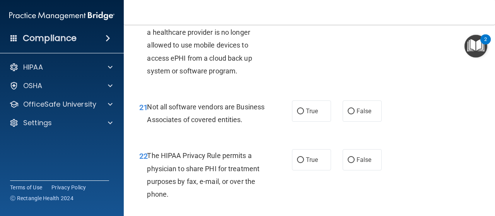
scroll to position [1635, 0]
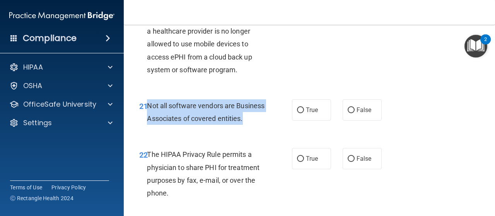
drag, startPoint x: 148, startPoint y: 116, endPoint x: 176, endPoint y: 142, distance: 37.8
click at [176, 125] on div "Not all software vendors are Business Associates of covered entities." at bounding box center [208, 112] width 123 height 26
click at [297, 113] on input "True" at bounding box center [300, 111] width 7 height 6
radio input "true"
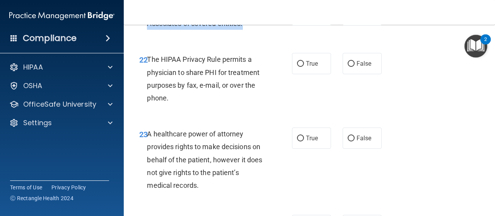
scroll to position [1731, 0]
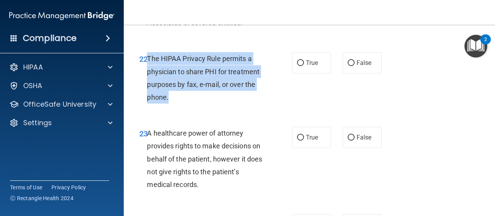
drag, startPoint x: 148, startPoint y: 83, endPoint x: 171, endPoint y: 123, distance: 46.5
click at [171, 104] on div "The HIPAA Privacy Rule permits a physician to share PHI for treatment purposes …" at bounding box center [208, 77] width 123 height 51
click at [297, 66] on input "True" at bounding box center [300, 63] width 7 height 6
radio input "true"
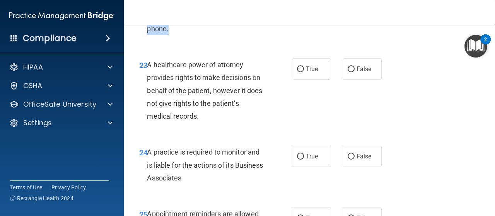
scroll to position [1801, 0]
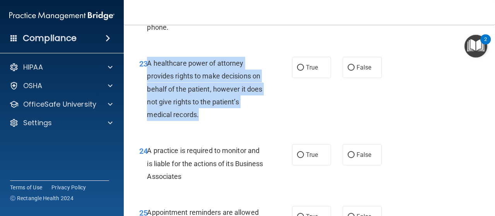
drag, startPoint x: 147, startPoint y: 87, endPoint x: 211, endPoint y: 142, distance: 83.4
click at [211, 121] on div "A healthcare power of attorney provides rights to make decisions on behalf of t…" at bounding box center [208, 89] width 123 height 64
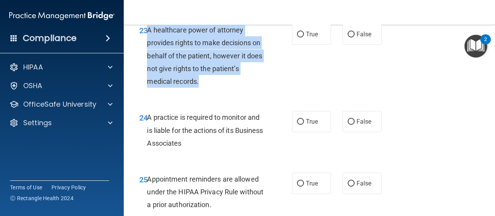
scroll to position [1837, 0]
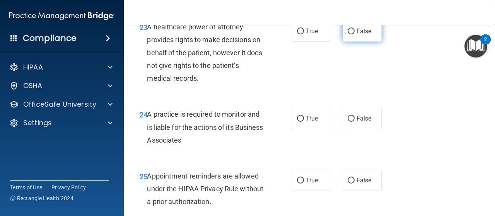
click at [358, 35] on span "False" at bounding box center [364, 30] width 15 height 7
click at [355, 34] on input "False" at bounding box center [351, 32] width 7 height 6
radio input "true"
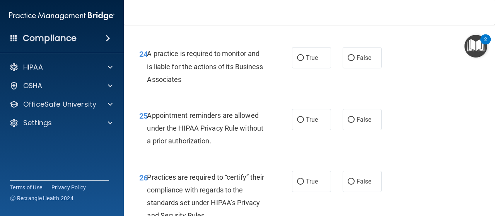
scroll to position [1899, 0]
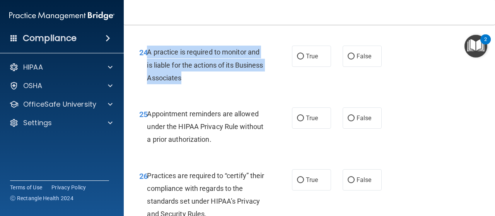
drag, startPoint x: 147, startPoint y: 79, endPoint x: 228, endPoint y: 111, distance: 86.3
click at [228, 88] on div "24 A practice is required to monitor and is liable for the actions of its Busin…" at bounding box center [216, 67] width 176 height 43
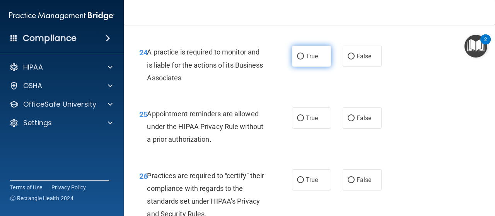
click at [293, 67] on label "True" at bounding box center [311, 56] width 39 height 21
click at [297, 60] on input "True" at bounding box center [300, 57] width 7 height 6
radio input "true"
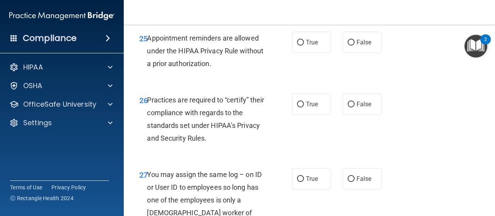
scroll to position [1979, 0]
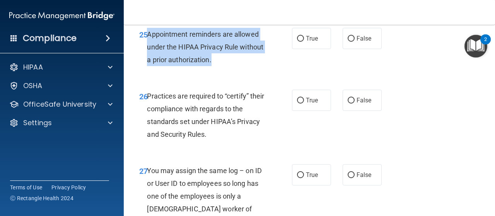
drag, startPoint x: 148, startPoint y: 61, endPoint x: 254, endPoint y: 85, distance: 109.1
click at [254, 67] on div "Appointment reminders are allowed under the HIPAA Privacy Rule without a prior …" at bounding box center [208, 47] width 123 height 39
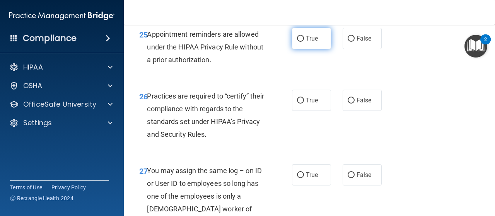
click at [308, 42] on span "True" at bounding box center [312, 38] width 12 height 7
click at [304, 42] on input "True" at bounding box center [300, 39] width 7 height 6
radio input "true"
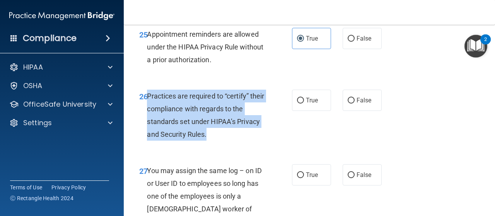
drag, startPoint x: 148, startPoint y: 121, endPoint x: 221, endPoint y: 158, distance: 81.2
click at [221, 141] on div "Practices are required to “certify” their compliance with regards to the standa…" at bounding box center [208, 115] width 123 height 51
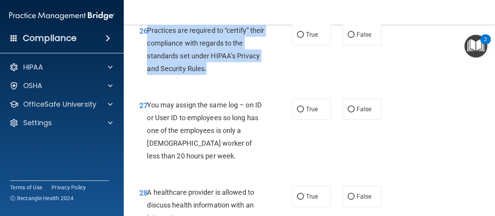
scroll to position [2059, 0]
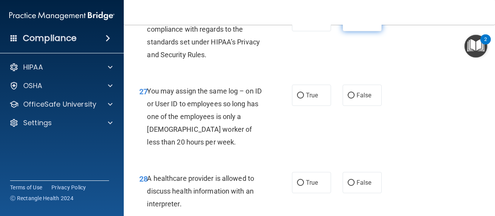
click at [356, 31] on label "False" at bounding box center [362, 20] width 39 height 21
click at [355, 24] on input "False" at bounding box center [351, 21] width 7 height 6
radio input "true"
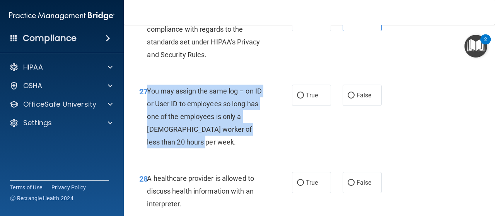
drag, startPoint x: 149, startPoint y: 113, endPoint x: 207, endPoint y: 171, distance: 82.1
click at [207, 149] on div "You may assign the same log – on ID or User ID to employees so long has one of …" at bounding box center [208, 117] width 123 height 64
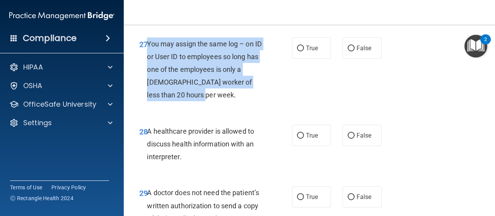
scroll to position [2107, 0]
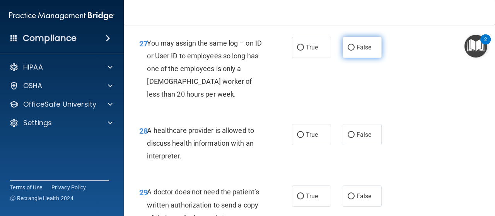
click at [359, 51] on span "False" at bounding box center [364, 47] width 15 height 7
click at [355, 51] on input "False" at bounding box center [351, 48] width 7 height 6
radio input "true"
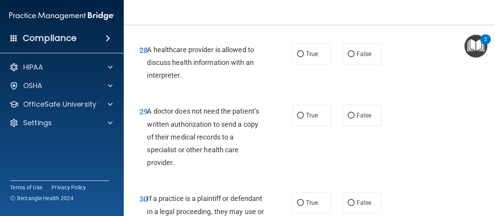
scroll to position [2189, 0]
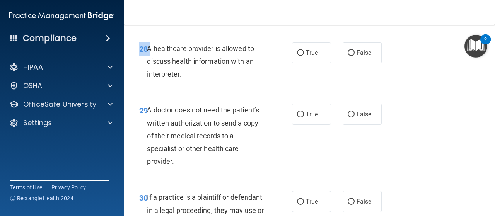
drag, startPoint x: 147, startPoint y: 72, endPoint x: 196, endPoint y: 98, distance: 55.0
click at [199, 94] on div "28 A healthcare provider is allowed to discuss health information with an inter…" at bounding box center [310, 64] width 352 height 62
click at [150, 73] on span "A healthcare provider is allowed to discuss health information with an interpre…" at bounding box center [200, 62] width 107 height 34
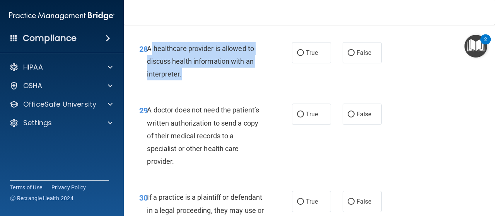
drag, startPoint x: 149, startPoint y: 73, endPoint x: 182, endPoint y: 99, distance: 42.1
click at [182, 81] on div "A healthcare provider is allowed to discuss health information with an interpre…" at bounding box center [208, 61] width 123 height 39
drag, startPoint x: 149, startPoint y: 73, endPoint x: 183, endPoint y: 103, distance: 46.1
click at [183, 81] on div "A healthcare provider is allowed to discuss health information with an interpre…" at bounding box center [208, 61] width 123 height 39
click at [298, 56] on input "True" at bounding box center [300, 53] width 7 height 6
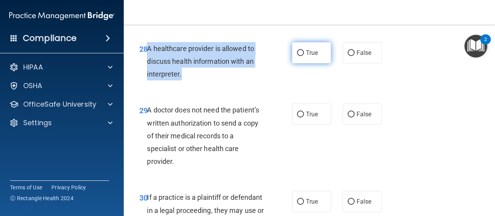
radio input "true"
drag, startPoint x: 147, startPoint y: 135, endPoint x: 193, endPoint y: 185, distance: 67.9
click at [193, 168] on div "A doctor does not need the patient’s written authorization to send a copy of th…" at bounding box center [208, 136] width 123 height 64
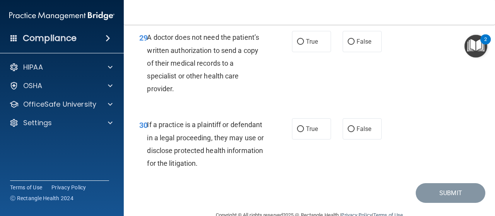
scroll to position [2262, 0]
click at [313, 45] on span "True" at bounding box center [312, 41] width 12 height 7
click at [304, 45] on input "True" at bounding box center [300, 42] width 7 height 6
radio input "true"
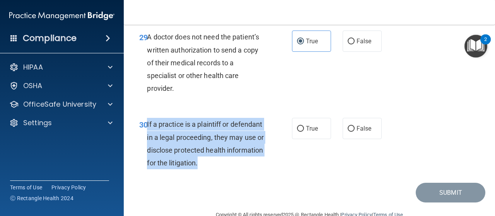
drag, startPoint x: 147, startPoint y: 149, endPoint x: 239, endPoint y: 187, distance: 99.3
click at [239, 170] on div "If a practice is a plaintiff or defendant in a legal proceeding, they may use o…" at bounding box center [208, 143] width 123 height 51
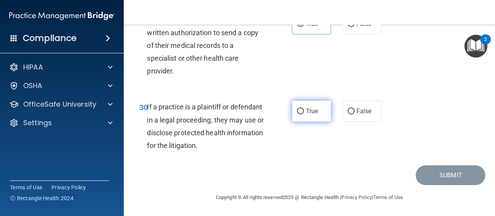
click at [306, 112] on span "True" at bounding box center [312, 111] width 12 height 7
click at [304, 112] on input "True" at bounding box center [300, 112] width 7 height 6
radio input "true"
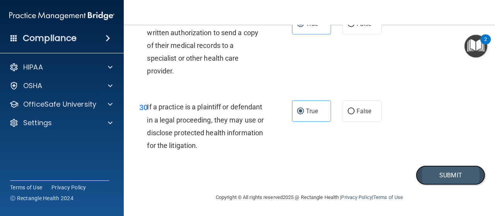
click at [438, 171] on button "Submit" at bounding box center [451, 176] width 70 height 20
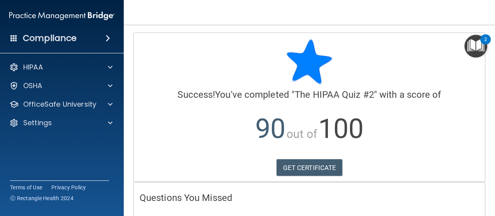
drag, startPoint x: 305, startPoint y: 136, endPoint x: 272, endPoint y: 113, distance: 40.3
click at [272, 113] on p "90 out of 100" at bounding box center [310, 129] width 340 height 50
click at [307, 163] on link "GET CERTIFICATE" at bounding box center [310, 167] width 66 height 17
click at [478, 48] on img "Open Resource Center, 2 new notifications" at bounding box center [476, 46] width 23 height 23
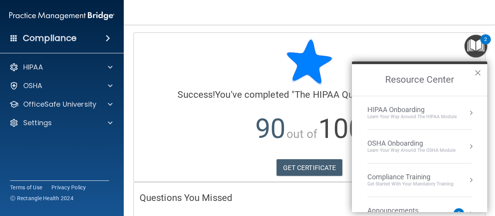
click at [461, 111] on div "HIPAA Onboarding Learn Your Way around the HIPAA module" at bounding box center [420, 113] width 104 height 15
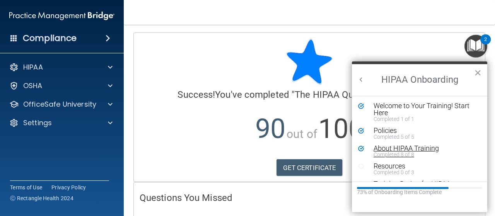
scroll to position [16, 0]
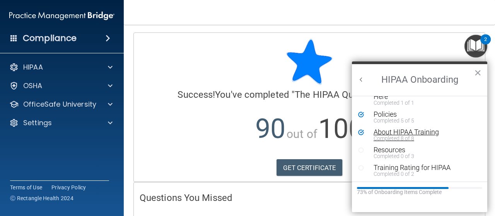
click at [430, 132] on div "About HIPAA Training" at bounding box center [423, 132] width 98 height 7
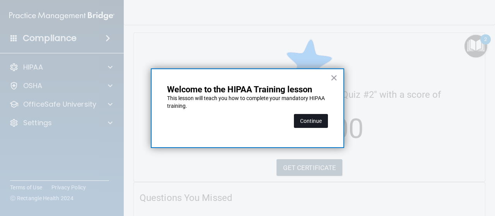
click at [311, 120] on button "Continue" at bounding box center [311, 121] width 34 height 14
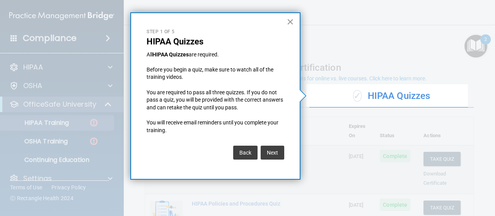
click at [293, 22] on button "×" at bounding box center [290, 21] width 7 height 12
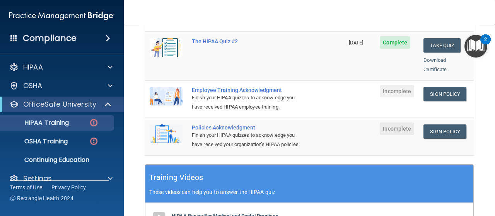
scroll to position [211, 0]
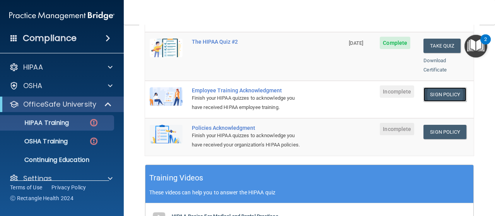
click at [435, 88] on link "Sign Policy" at bounding box center [445, 94] width 43 height 14
click at [481, 43] on img "Open Resource Center, 2 new notifications" at bounding box center [476, 46] width 23 height 23
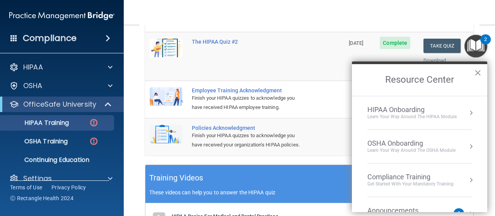
click at [406, 147] on div "Learn your way around the OSHA module" at bounding box center [412, 150] width 88 height 7
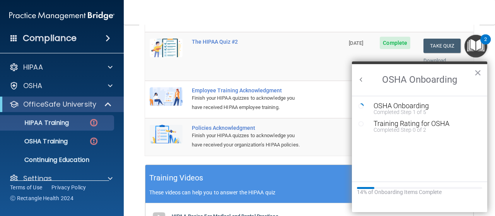
scroll to position [0, 0]
click at [406, 106] on div "OSHA Onboarding" at bounding box center [426, 106] width 104 height 7
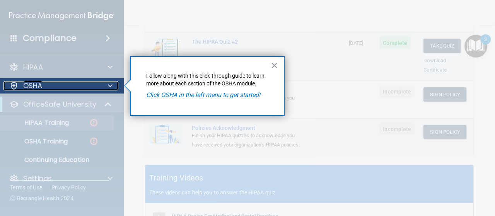
click at [94, 83] on div "OSHA" at bounding box center [51, 85] width 96 height 9
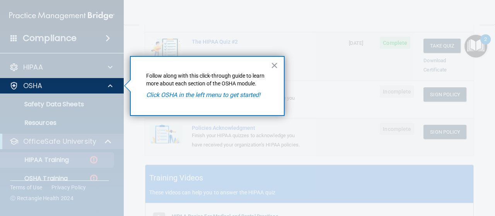
click at [177, 96] on em "Click OSHA in the left menu to get started!" at bounding box center [203, 94] width 114 height 7
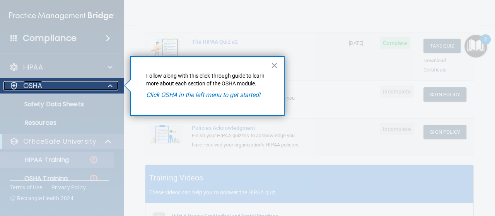
click at [111, 86] on span at bounding box center [110, 85] width 5 height 9
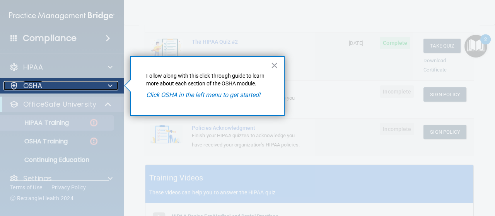
click at [111, 86] on span at bounding box center [110, 85] width 5 height 9
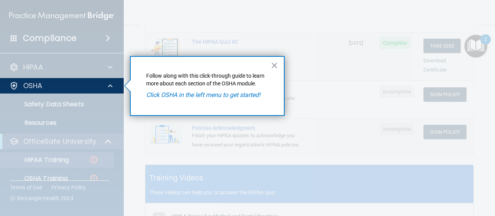
click at [234, 93] on em "Click OSHA in the left menu to get started!" at bounding box center [203, 94] width 114 height 7
click at [275, 63] on button "×" at bounding box center [274, 65] width 7 height 12
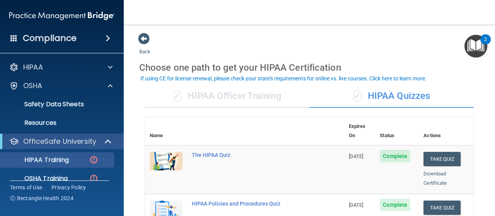
scroll to position [398, 0]
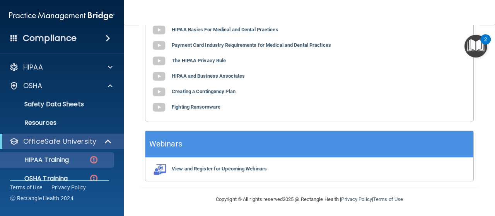
click at [474, 44] on img "Open Resource Center, 2 new notifications" at bounding box center [476, 46] width 23 height 23
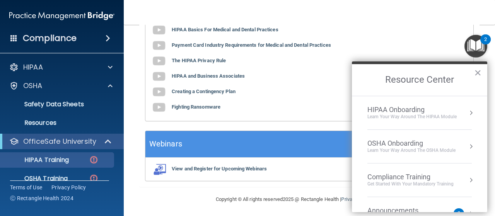
click at [416, 140] on div "OSHA Onboarding" at bounding box center [412, 143] width 88 height 9
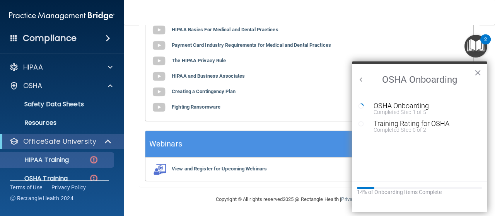
scroll to position [0, 0]
click at [404, 123] on div "Training Rating for OSHA" at bounding box center [426, 123] width 104 height 7
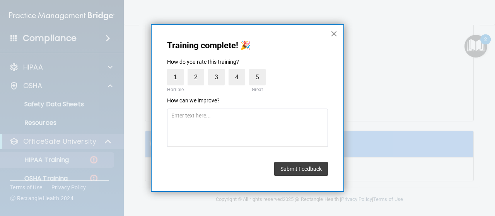
click at [332, 33] on button "×" at bounding box center [334, 33] width 7 height 12
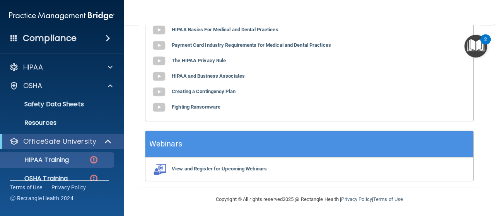
click at [473, 41] on img "Open Resource Center, 2 new notifications" at bounding box center [476, 46] width 23 height 23
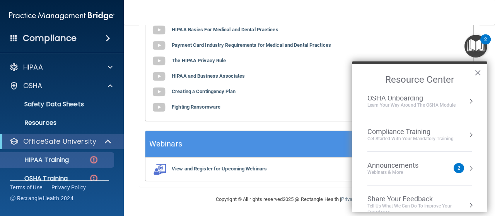
scroll to position [57, 0]
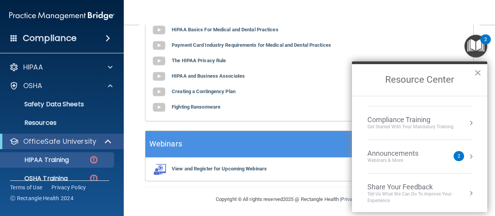
click at [422, 154] on div "Announcements" at bounding box center [401, 153] width 67 height 9
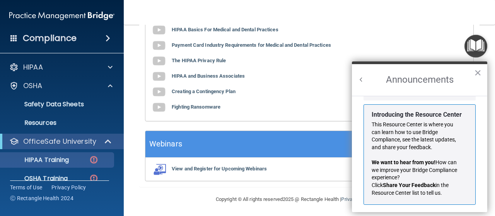
scroll to position [142, 0]
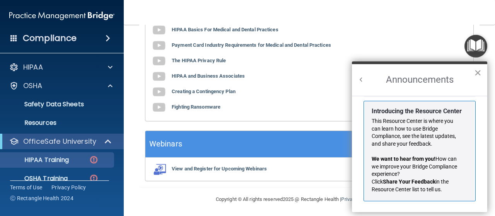
click at [478, 71] on button "×" at bounding box center [477, 73] width 7 height 12
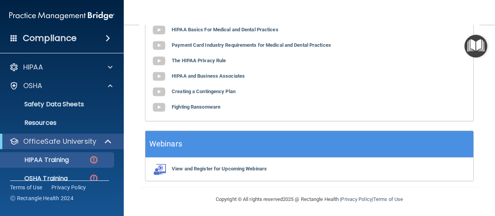
click at [473, 46] on img "Open Resource Center" at bounding box center [476, 46] width 23 height 23
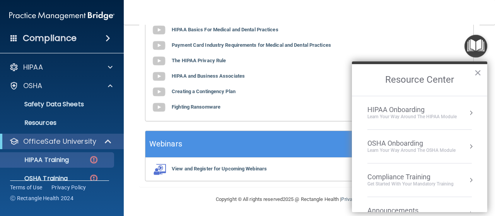
click at [406, 142] on div "OSHA Onboarding" at bounding box center [412, 143] width 88 height 9
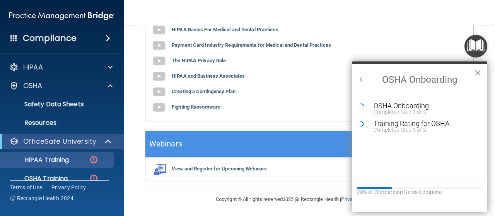
scroll to position [0, 0]
click at [392, 106] on div "OSHA Onboarding" at bounding box center [426, 106] width 104 height 7
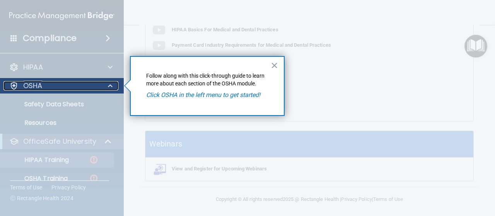
click at [82, 84] on div "OSHA" at bounding box center [51, 85] width 96 height 9
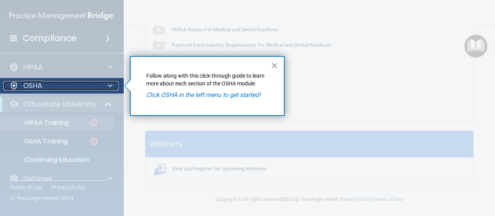
click at [82, 84] on div "OSHA" at bounding box center [51, 85] width 96 height 9
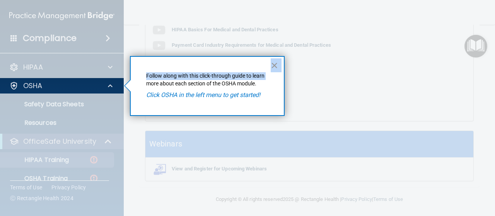
drag, startPoint x: 269, startPoint y: 65, endPoint x: 273, endPoint y: 65, distance: 4.3
click at [273, 65] on div "× Follow along with this click-through guide to learn more about each section o…" at bounding box center [207, 86] width 155 height 60
click at [273, 65] on button "×" at bounding box center [274, 65] width 7 height 12
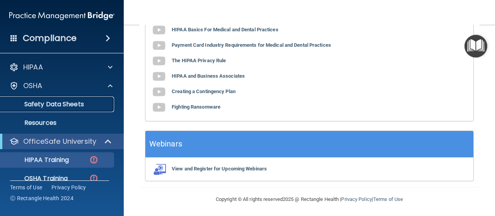
click at [73, 105] on p "Safety Data Sheets" at bounding box center [58, 105] width 106 height 8
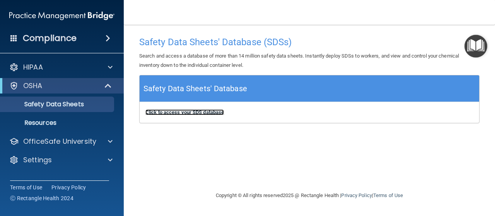
click at [173, 113] on b "Click to access your SDS database" at bounding box center [185, 113] width 79 height 6
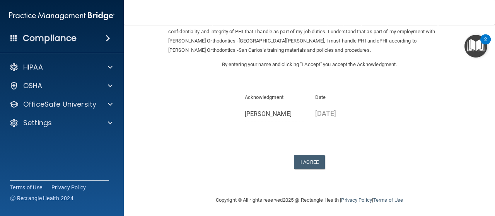
scroll to position [63, 0]
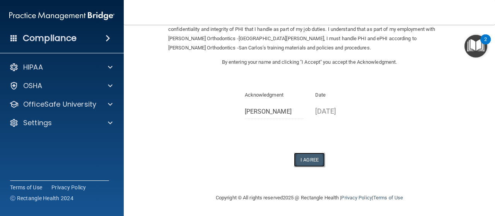
click at [298, 159] on button "I Agree" at bounding box center [309, 160] width 31 height 14
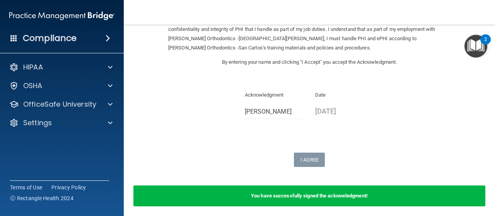
click at [478, 56] on img "Open Resource Center, 2 new notifications" at bounding box center [476, 46] width 23 height 23
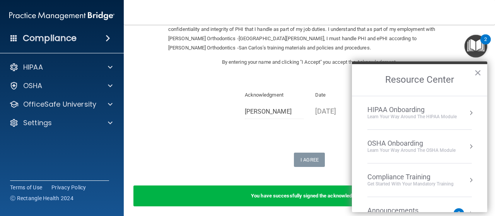
click at [468, 112] on button "Resource Center" at bounding box center [472, 113] width 8 height 8
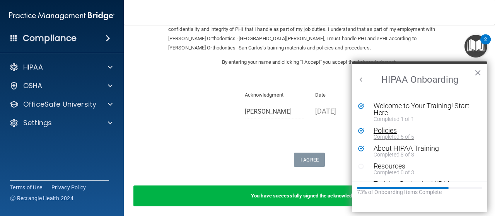
scroll to position [0, 0]
click at [430, 150] on div "About HIPAA Training" at bounding box center [423, 148] width 98 height 7
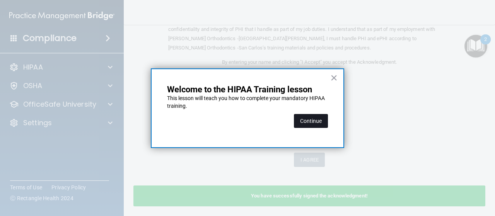
click at [307, 120] on button "Continue" at bounding box center [311, 121] width 34 height 14
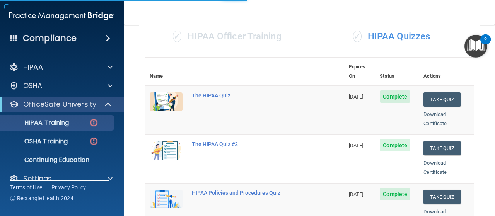
scroll to position [5, 0]
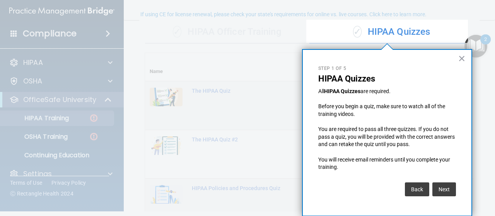
click at [459, 60] on button "×" at bounding box center [462, 58] width 7 height 12
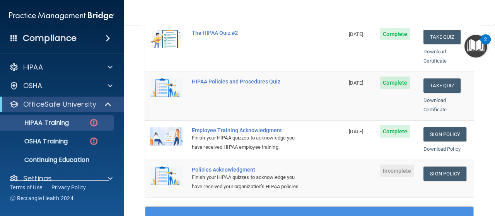
scroll to position [171, 0]
click at [445, 167] on link "Sign Policy" at bounding box center [445, 174] width 43 height 14
click at [54, 143] on p "OSHA Training" at bounding box center [36, 142] width 63 height 8
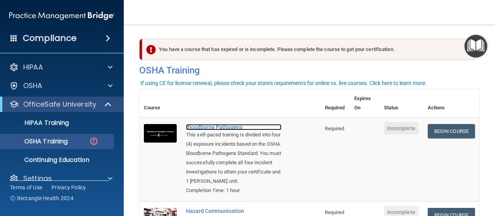
click at [208, 128] on div "Bloodborne Pathogens" at bounding box center [234, 127] width 96 height 6
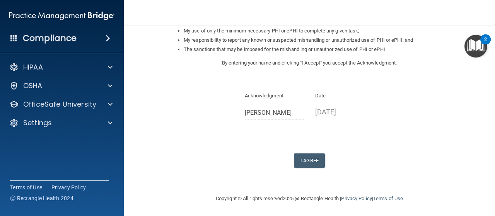
scroll to position [138, 0]
click at [294, 158] on button "I Agree" at bounding box center [309, 160] width 31 height 14
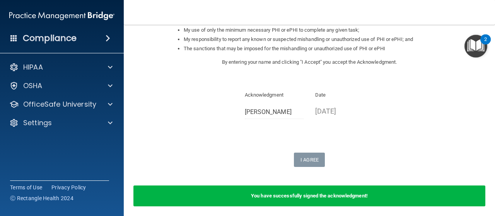
scroll to position [168, 0]
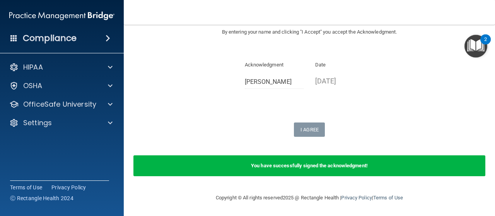
click at [479, 46] on img "Open Resource Center, 2 new notifications" at bounding box center [476, 46] width 23 height 23
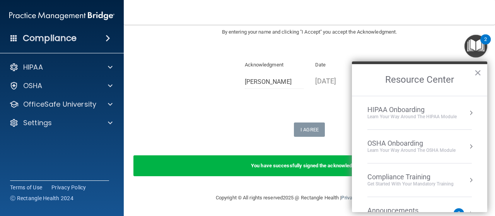
click at [468, 109] on button "Resource Center" at bounding box center [472, 113] width 8 height 8
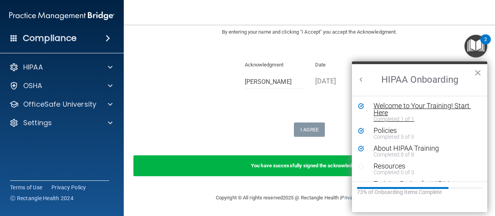
scroll to position [0, 0]
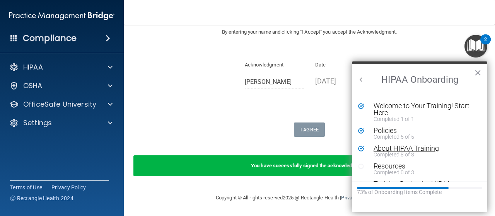
click at [431, 147] on div "About HIPAA Training" at bounding box center [423, 148] width 98 height 7
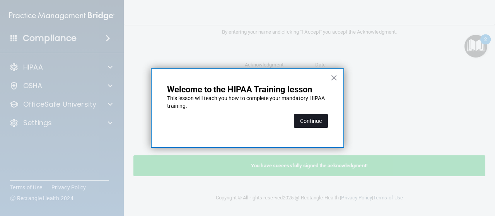
click at [303, 122] on button "Continue" at bounding box center [311, 121] width 34 height 14
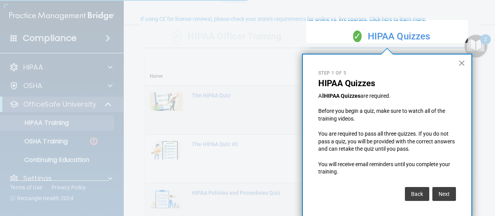
scroll to position [5, 0]
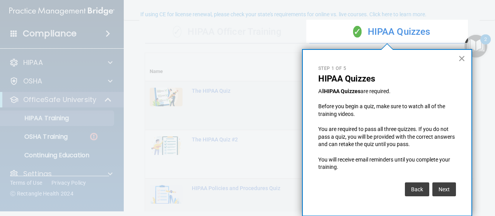
click at [460, 56] on button "×" at bounding box center [462, 58] width 7 height 12
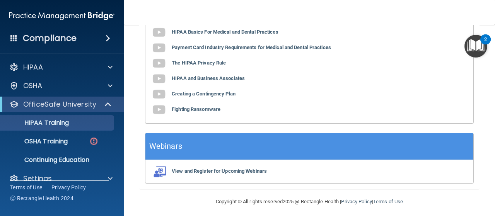
scroll to position [0, 0]
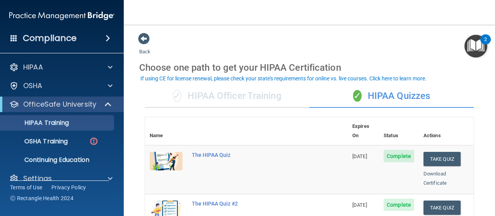
click at [478, 47] on img "Open Resource Center, 2 new notifications" at bounding box center [476, 46] width 23 height 23
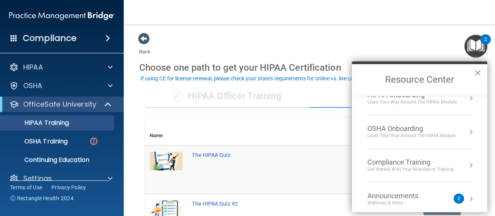
scroll to position [15, 0]
click at [468, 130] on button "Resource Center" at bounding box center [472, 132] width 8 height 8
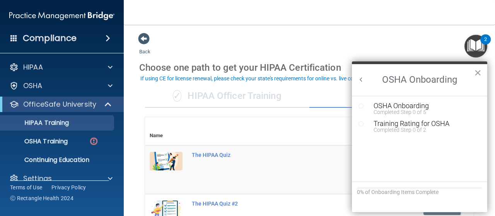
scroll to position [0, 0]
click at [406, 104] on div "OSHA Onboarding" at bounding box center [426, 106] width 104 height 7
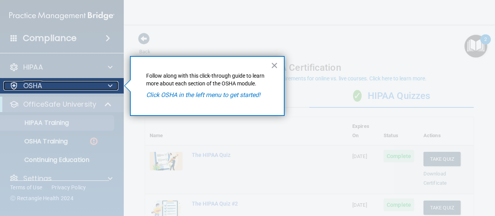
click at [60, 86] on div "OSHA" at bounding box center [51, 85] width 96 height 9
click at [104, 86] on div at bounding box center [108, 85] width 19 height 9
click at [110, 86] on span at bounding box center [110, 85] width 5 height 9
click at [30, 85] on p "OSHA" at bounding box center [32, 85] width 19 height 9
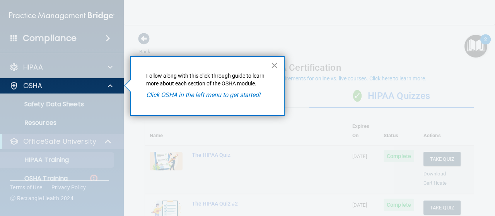
click at [278, 69] on button "×" at bounding box center [274, 65] width 7 height 12
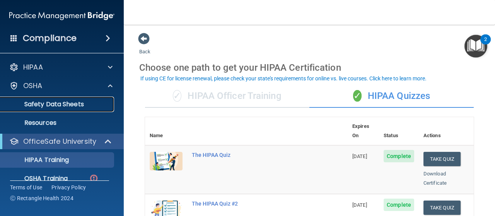
click at [57, 104] on p "Safety Data Sheets" at bounding box center [58, 105] width 106 height 8
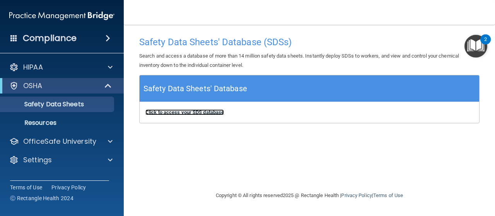
click at [200, 112] on b "Click to access your SDS database" at bounding box center [185, 113] width 79 height 6
click at [481, 45] on img "Open Resource Center, 2 new notifications" at bounding box center [476, 46] width 23 height 23
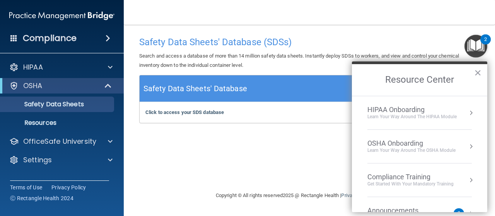
click at [404, 140] on div "OSHA Onboarding" at bounding box center [412, 143] width 88 height 9
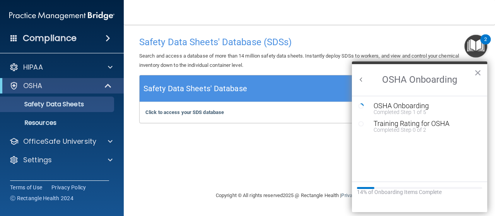
click at [239, 156] on div "Safety Data Sheets' Database (SDSs) Search and access a database of more than 1…" at bounding box center [309, 108] width 341 height 151
click at [480, 72] on button "×" at bounding box center [477, 73] width 7 height 12
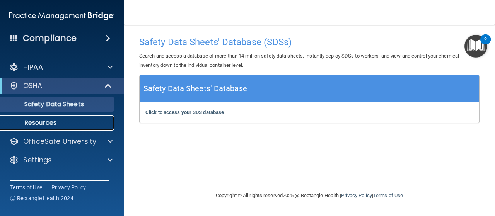
click at [64, 120] on p "Resources" at bounding box center [58, 123] width 106 height 8
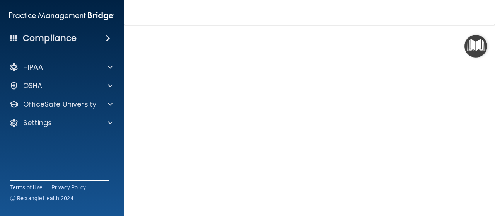
scroll to position [63, 0]
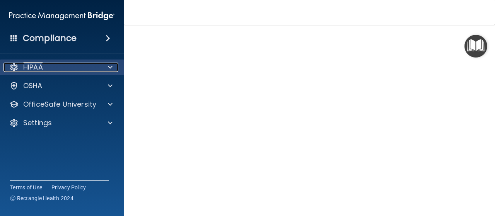
click at [106, 72] on div at bounding box center [108, 67] width 19 height 9
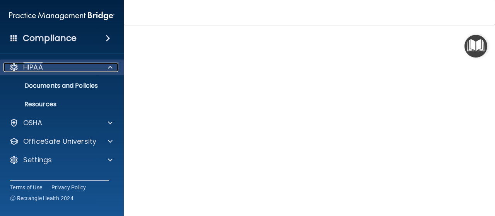
click at [106, 72] on div at bounding box center [108, 67] width 19 height 9
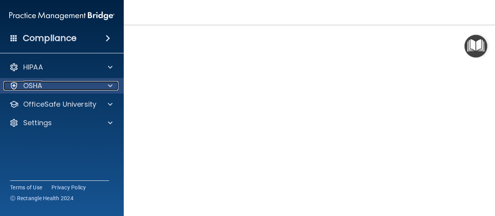
click at [108, 89] on span at bounding box center [110, 85] width 5 height 9
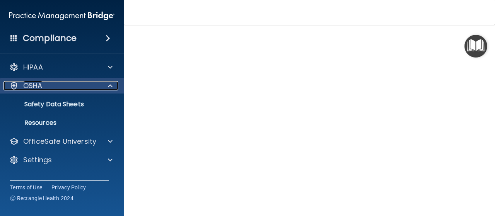
click at [108, 89] on span at bounding box center [110, 85] width 5 height 9
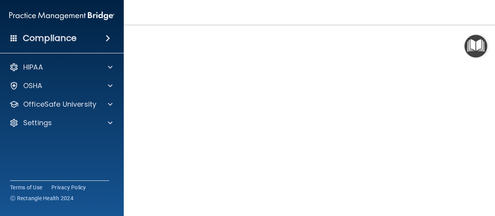
scroll to position [48, 0]
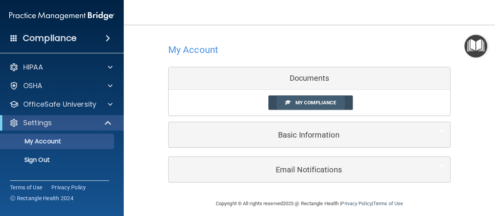
click at [312, 104] on span "My Compliance" at bounding box center [316, 103] width 41 height 6
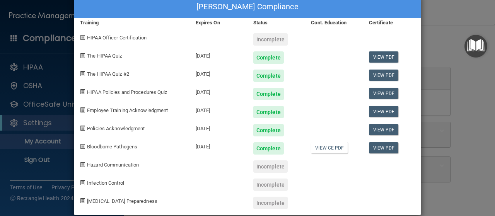
scroll to position [27, 0]
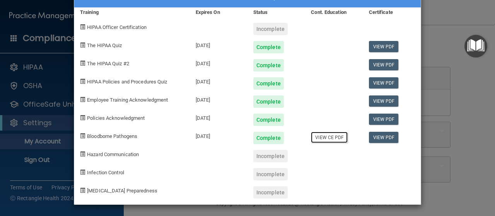
click at [335, 134] on link "View CE PDF" at bounding box center [329, 137] width 37 height 11
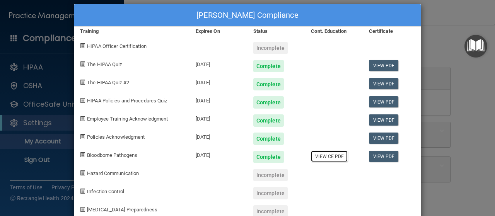
scroll to position [0, 0]
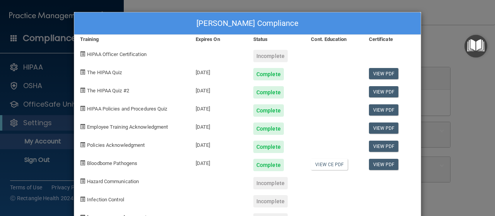
click at [447, 40] on div "Linda Nguyen's Compliance Training Expires On Status Cont. Education Certificat…" at bounding box center [247, 108] width 495 height 216
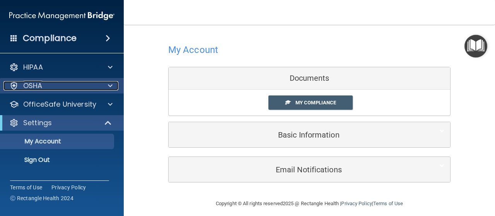
click at [73, 89] on div "OSHA" at bounding box center [51, 85] width 96 height 9
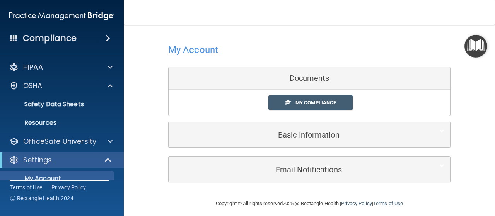
click at [110, 35] on span at bounding box center [108, 38] width 5 height 9
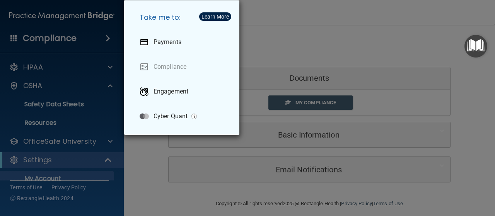
click at [250, 26] on div "Take me to: Payments Compliance Engagement Cyber Quant" at bounding box center [247, 108] width 495 height 216
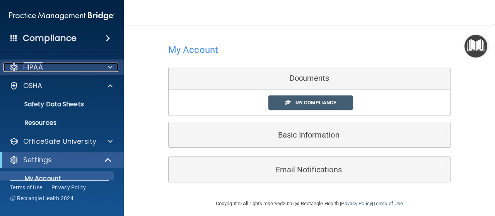
click at [43, 67] on p "HIPAA" at bounding box center [33, 67] width 20 height 9
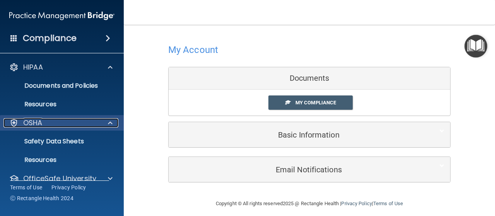
click at [13, 123] on div at bounding box center [13, 122] width 9 height 9
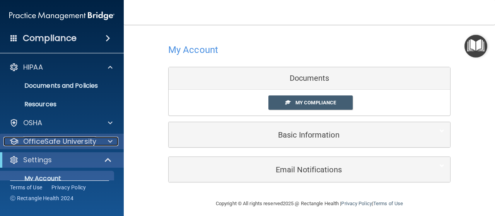
click at [101, 143] on div at bounding box center [108, 141] width 19 height 9
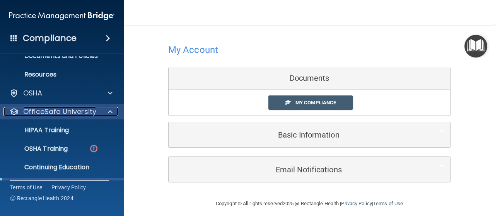
scroll to position [33, 0]
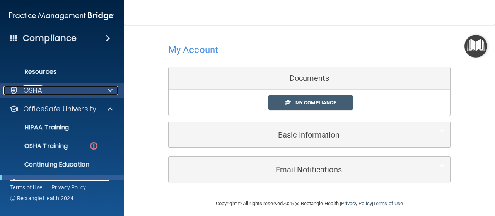
click at [103, 91] on div at bounding box center [108, 90] width 19 height 9
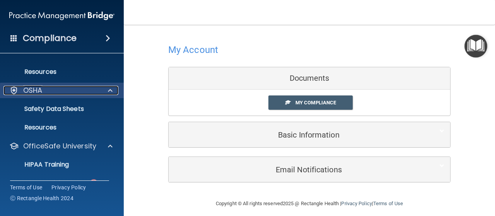
click at [103, 91] on div at bounding box center [108, 90] width 19 height 9
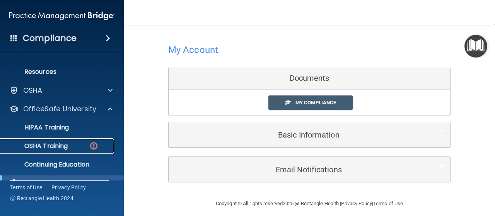
click at [91, 148] on img at bounding box center [94, 146] width 10 height 10
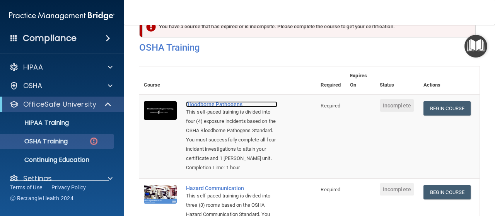
scroll to position [22, 0]
